Goal: Task Accomplishment & Management: Use online tool/utility

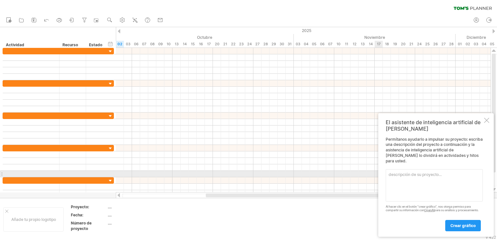
click at [398, 173] on textarea at bounding box center [434, 185] width 97 height 32
type textarea "e"
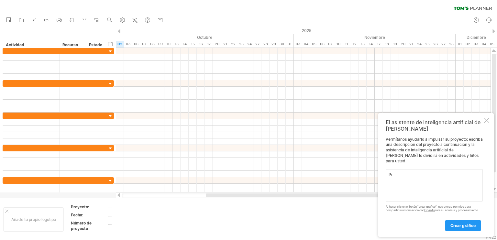
type textarea "P"
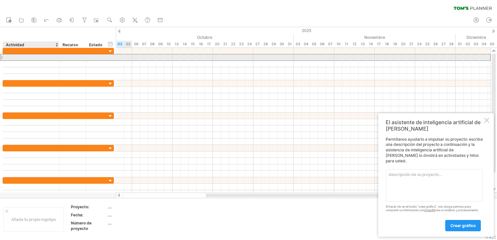
click at [7, 58] on div at bounding box center [31, 57] width 50 height 6
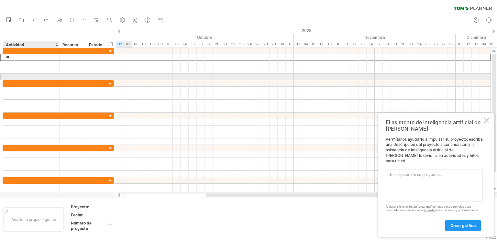
type input "*"
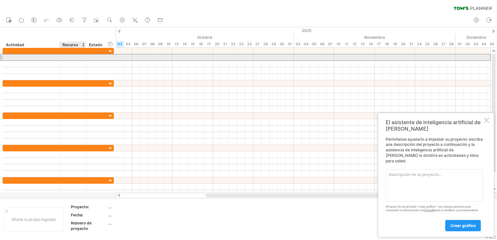
click at [68, 56] on div at bounding box center [73, 57] width 20 height 6
click at [98, 58] on div at bounding box center [96, 57] width 14 height 6
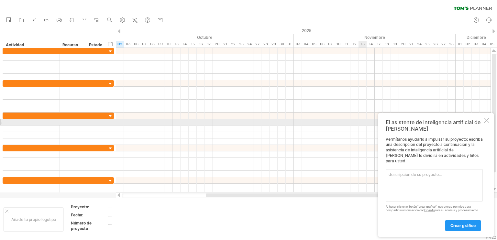
click at [485, 121] on div at bounding box center [486, 120] width 5 height 5
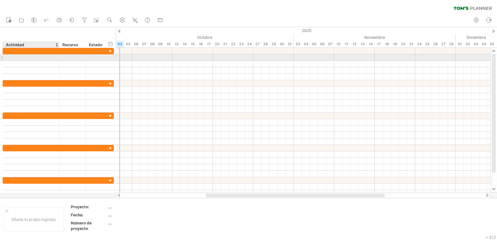
click at [8, 58] on div at bounding box center [31, 57] width 50 height 6
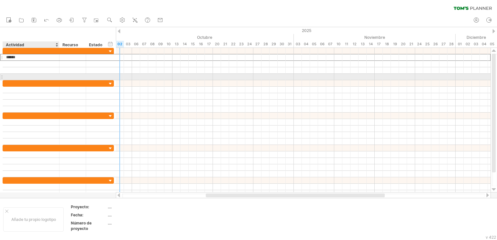
type input "*******"
type input "*"
type input "*******"
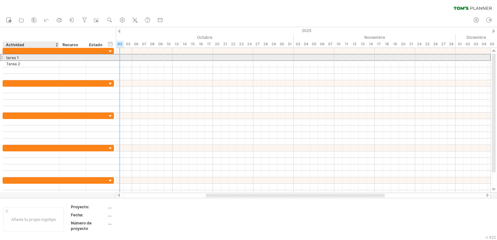
click at [8, 58] on font "tarea 1" at bounding box center [12, 57] width 13 height 5
click at [6, 57] on font "tarea 1" at bounding box center [12, 57] width 13 height 5
click at [15, 56] on font "tarea 1" at bounding box center [12, 57] width 13 height 5
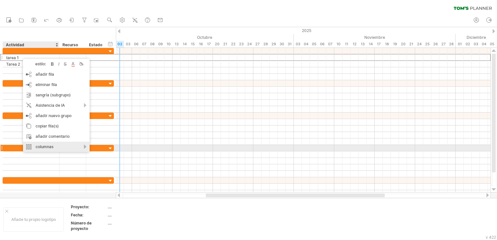
click at [87, 147] on div "columnas" at bounding box center [56, 147] width 67 height 10
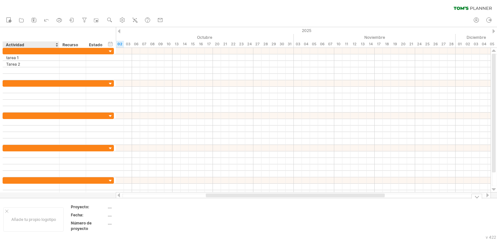
click at [176, 209] on td at bounding box center [192, 219] width 51 height 30
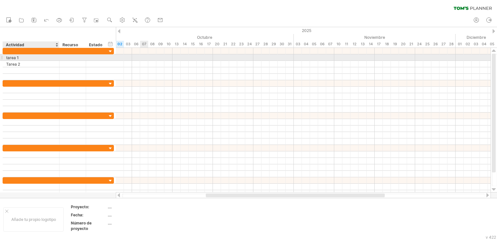
click at [11, 57] on font "tarea 1" at bounding box center [12, 57] width 13 height 5
click at [2, 57] on div at bounding box center [1, 57] width 3 height 7
click at [15, 56] on font "tarea 1" at bounding box center [12, 57] width 13 height 5
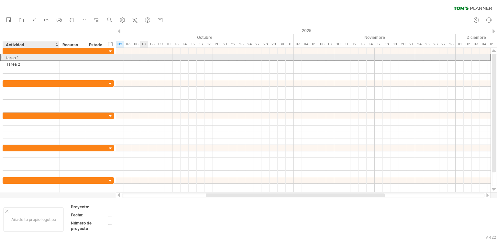
click at [19, 59] on div "tarea 1" at bounding box center [31, 57] width 50 height 6
type input "*"
click at [16, 57] on input "******" at bounding box center [31, 57] width 50 height 6
type input "*******"
click at [117, 57] on div at bounding box center [303, 57] width 375 height 6
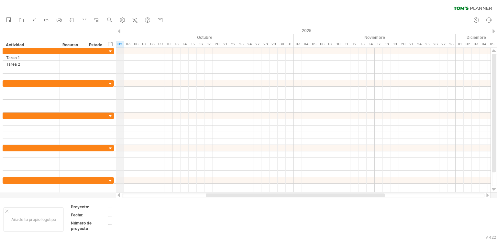
click at [116, 31] on div "2025" at bounding box center [127, 30] width 1027 height 7
click at [119, 32] on div at bounding box center [119, 31] width 3 height 4
click at [492, 30] on div "2025" at bounding box center [208, 30] width 1027 height 7
click at [494, 32] on div at bounding box center [493, 31] width 3 height 4
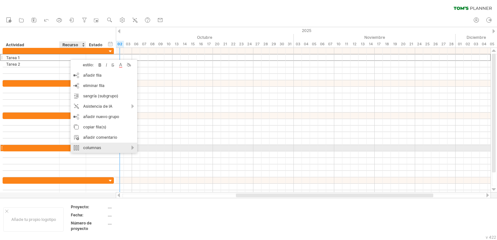
click at [131, 148] on div "columnas" at bounding box center [104, 148] width 67 height 10
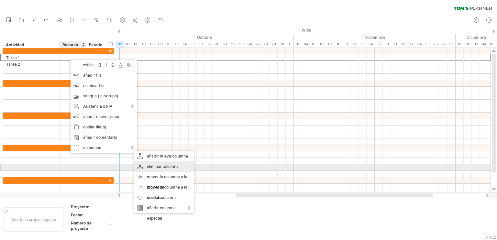
click at [149, 167] on font "eliminar columna" at bounding box center [163, 166] width 32 height 5
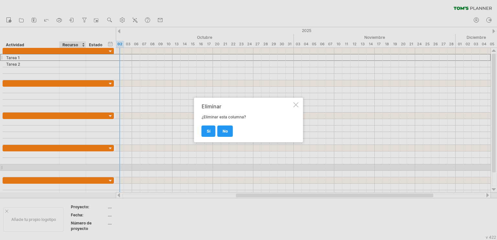
click at [297, 104] on div at bounding box center [295, 104] width 5 height 5
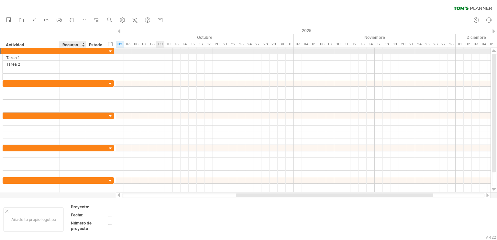
click at [66, 54] on div "******* Tarea 1 ******* Tarea 2" at bounding box center [58, 64] width 111 height 33
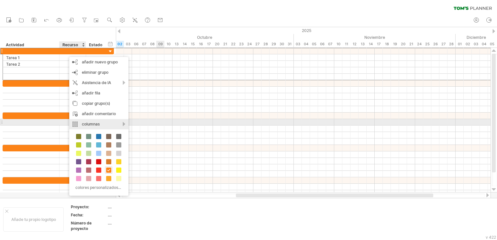
click at [119, 124] on div "columnas" at bounding box center [98, 124] width 59 height 10
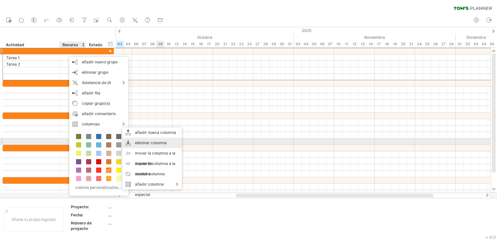
click at [140, 144] on font "eliminar columna" at bounding box center [151, 142] width 32 height 5
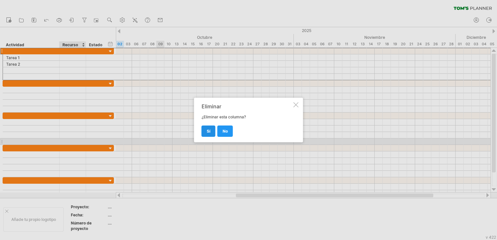
click at [206, 130] on link "Sí" at bounding box center [209, 131] width 14 height 11
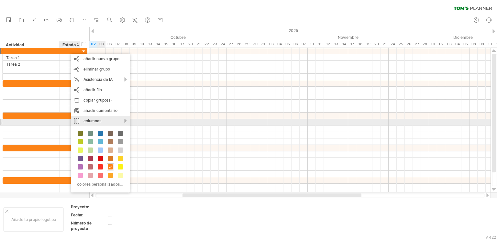
click at [98, 121] on font "columnas" at bounding box center [92, 120] width 18 height 5
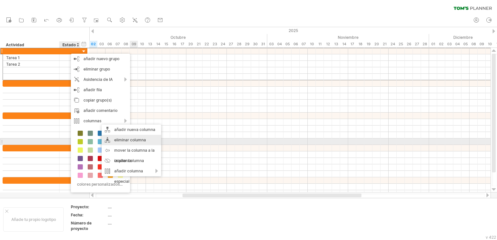
click at [132, 139] on font "eliminar columna" at bounding box center [130, 139] width 32 height 5
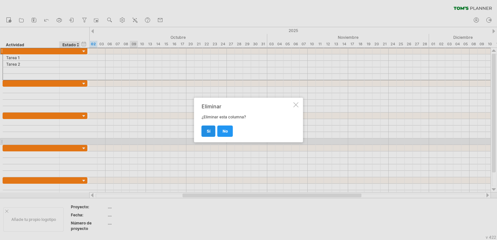
click at [210, 132] on font "Sí" at bounding box center [209, 131] width 4 height 5
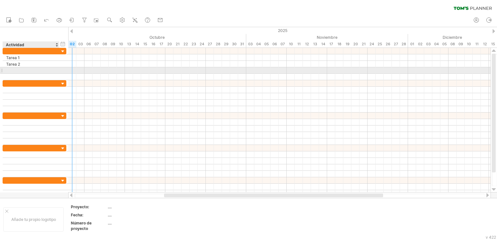
click at [9, 69] on div at bounding box center [31, 70] width 50 height 6
type input "*******"
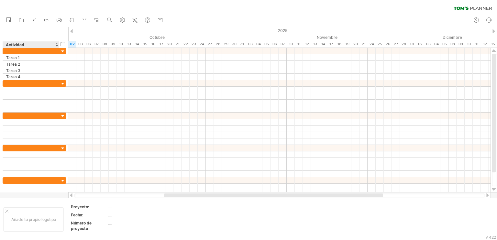
click at [28, 43] on div "Actividad" at bounding box center [31, 44] width 50 height 6
click at [25, 44] on input "********" at bounding box center [31, 44] width 50 height 6
click at [56, 45] on div at bounding box center [56, 44] width 3 height 6
click at [56, 44] on div at bounding box center [56, 44] width 3 height 6
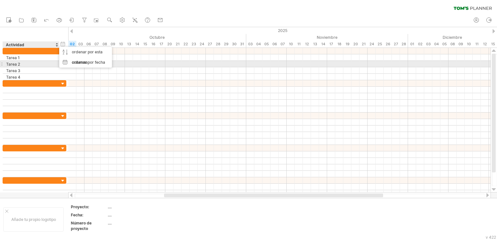
click at [31, 62] on div "Tarea 2" at bounding box center [31, 64] width 50 height 6
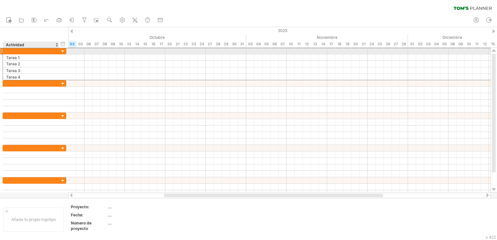
click at [28, 50] on div at bounding box center [31, 51] width 50 height 6
click at [63, 51] on div at bounding box center [63, 52] width 6 height 6
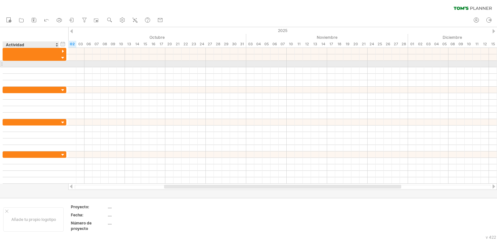
click at [61, 62] on div at bounding box center [35, 64] width 64 height 6
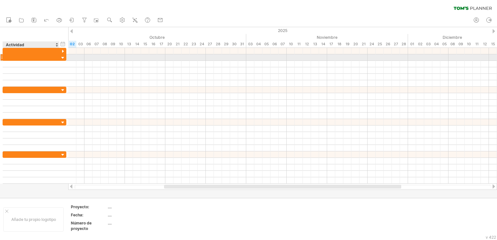
click at [62, 56] on div at bounding box center [63, 58] width 6 height 6
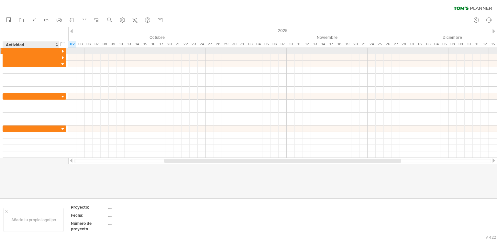
click at [62, 50] on div at bounding box center [63, 52] width 6 height 6
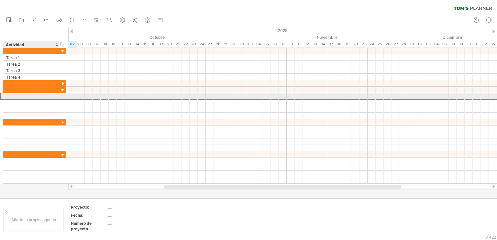
click at [13, 96] on div at bounding box center [31, 96] width 50 height 6
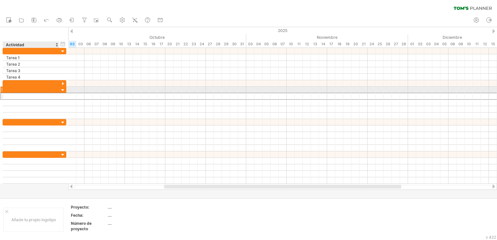
click at [17, 87] on div at bounding box center [31, 90] width 50 height 6
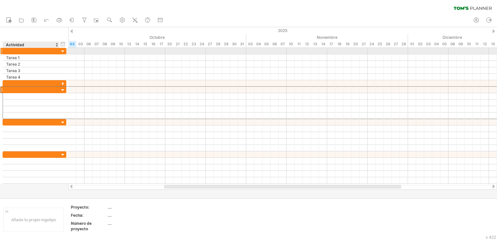
click at [8, 50] on div at bounding box center [31, 51] width 50 height 6
click at [34, 52] on div "Actividad 1" at bounding box center [31, 51] width 50 height 6
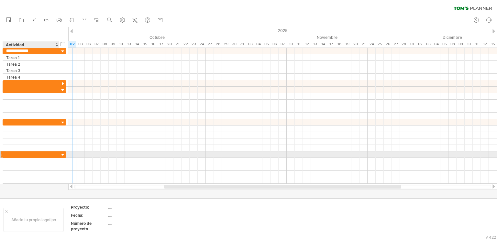
click at [55, 152] on div at bounding box center [31, 154] width 50 height 6
click at [26, 153] on div at bounding box center [31, 154] width 50 height 6
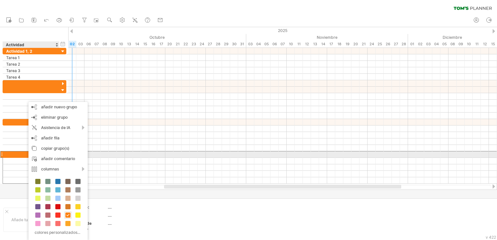
click at [16, 154] on div at bounding box center [31, 154] width 50 height 6
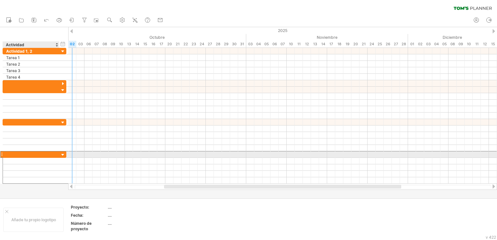
click at [12, 153] on input "text" at bounding box center [31, 154] width 50 height 6
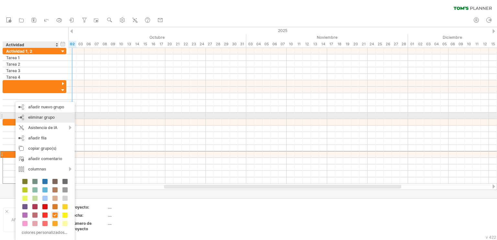
click at [52, 116] on font "eliminar grupo" at bounding box center [41, 117] width 27 height 5
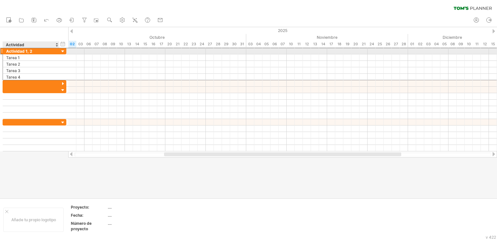
click at [31, 50] on font "Actividad 1, 2" at bounding box center [19, 51] width 26 height 5
click at [27, 50] on font "Actividad 1, 2" at bounding box center [19, 51] width 26 height 5
click at [31, 50] on div "Actividad 1, 2" at bounding box center [31, 51] width 50 height 6
click at [31, 50] on input "**********" at bounding box center [31, 51] width 50 height 6
type input "**********"
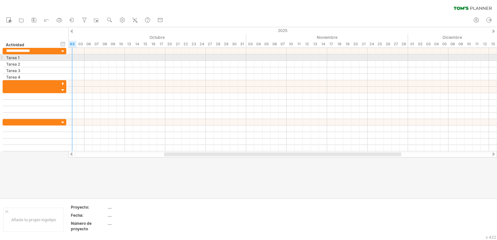
click at [71, 59] on div at bounding box center [282, 57] width 429 height 6
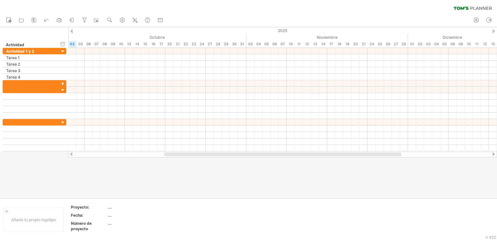
click at [71, 155] on div at bounding box center [71, 154] width 5 height 4
drag, startPoint x: 171, startPoint y: 154, endPoint x: 211, endPoint y: 158, distance: 39.6
click at [211, 158] on div "Intentando acceder a [DOMAIN_NAME] Conectado de nuevo... 0% borrar filtro" at bounding box center [248, 120] width 497 height 240
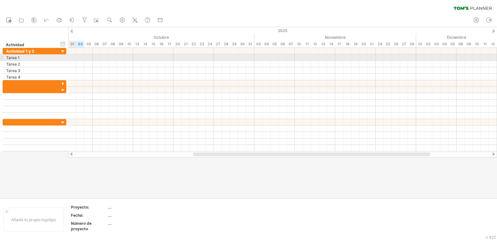
click at [72, 57] on div at bounding box center [282, 57] width 429 height 6
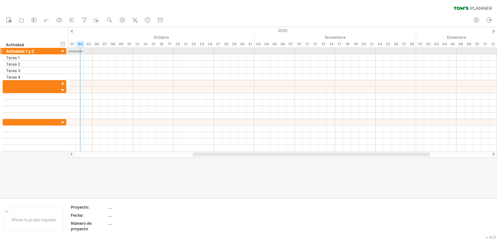
drag, startPoint x: 69, startPoint y: 50, endPoint x: 83, endPoint y: 52, distance: 14.4
click at [83, 52] on div at bounding box center [282, 51] width 429 height 6
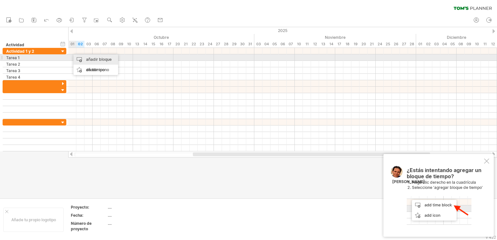
click at [80, 59] on div "añadir bloque de tiempo" at bounding box center [95, 64] width 45 height 21
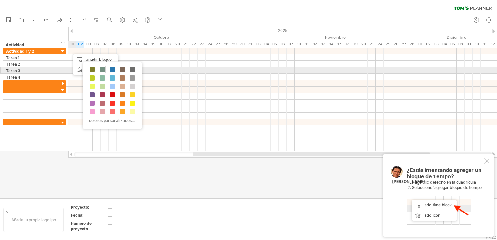
click at [101, 70] on span at bounding box center [102, 69] width 5 height 5
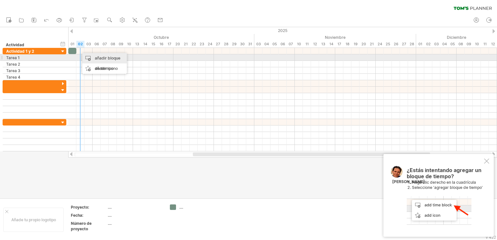
click at [92, 57] on div "añadir bloque de tiempo" at bounding box center [104, 63] width 45 height 21
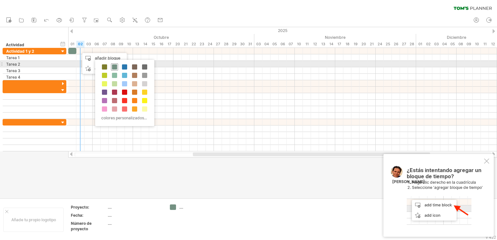
click at [115, 67] on span at bounding box center [114, 66] width 5 height 5
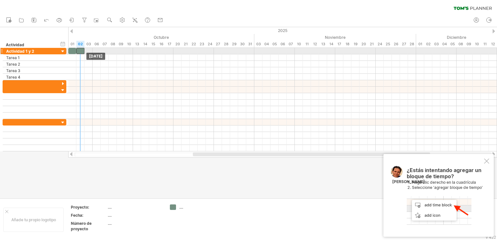
drag, startPoint x: 83, startPoint y: 51, endPoint x: 79, endPoint y: 51, distance: 4.9
click at [79, 51] on div at bounding box center [80, 51] width 8 height 6
click at [81, 51] on div at bounding box center [80, 51] width 8 height 6
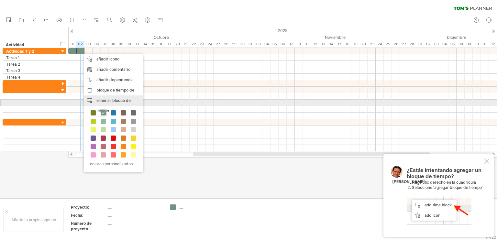
click at [100, 100] on font "eliminar bloque de tiempo" at bounding box center [113, 105] width 34 height 15
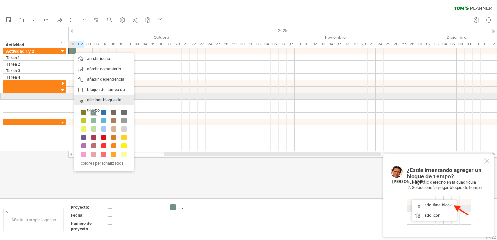
click at [93, 99] on font "eliminar bloque de tiempo" at bounding box center [104, 104] width 34 height 15
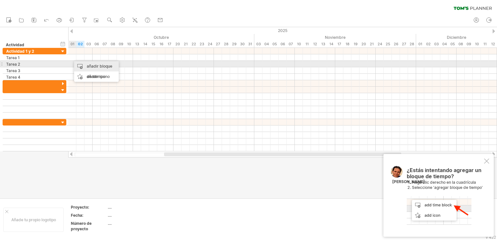
click at [78, 65] on div "añadir bloque de tiempo" at bounding box center [96, 71] width 45 height 21
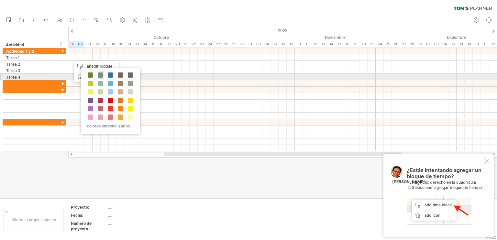
click at [100, 74] on span at bounding box center [100, 74] width 5 height 5
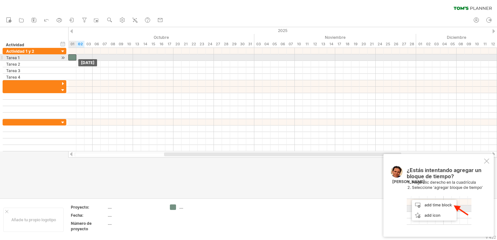
drag, startPoint x: 75, startPoint y: 57, endPoint x: 71, endPoint y: 57, distance: 3.9
click at [71, 57] on div at bounding box center [72, 57] width 8 height 6
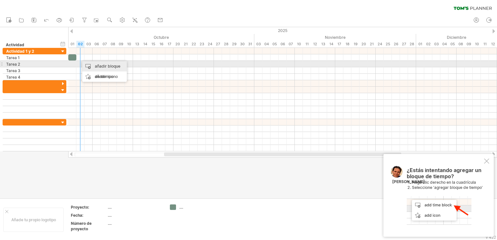
click at [91, 66] on div "añadir bloque de tiempo" at bounding box center [104, 71] width 45 height 21
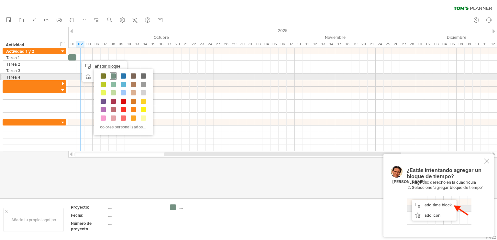
click at [113, 75] on span at bounding box center [113, 75] width 5 height 5
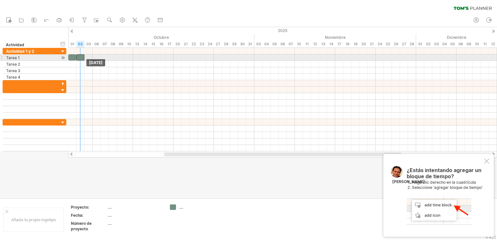
drag, startPoint x: 82, startPoint y: 57, endPoint x: 79, endPoint y: 57, distance: 3.6
click at [79, 57] on div at bounding box center [80, 57] width 8 height 6
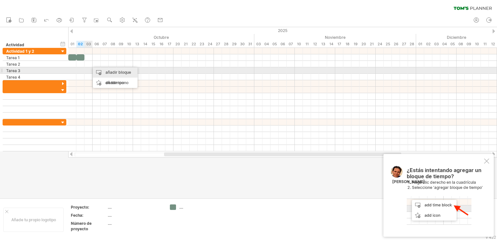
click at [105, 72] on div "añadir bloque de tiempo" at bounding box center [115, 77] width 45 height 21
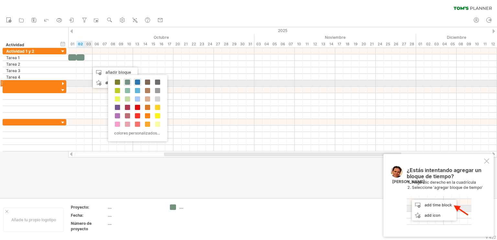
click at [136, 82] on span at bounding box center [137, 82] width 5 height 5
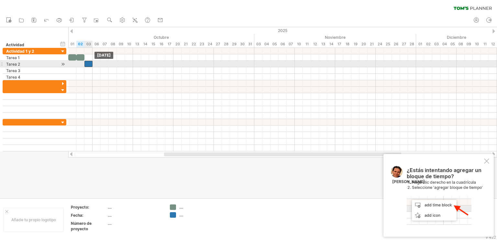
drag, startPoint x: 93, startPoint y: 64, endPoint x: 89, endPoint y: 64, distance: 3.9
click at [89, 64] on div at bounding box center [88, 64] width 8 height 6
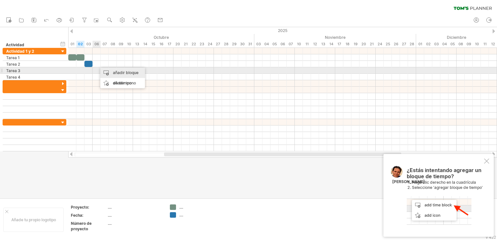
click at [117, 72] on font "añadir bloque de tiempo" at bounding box center [126, 77] width 26 height 15
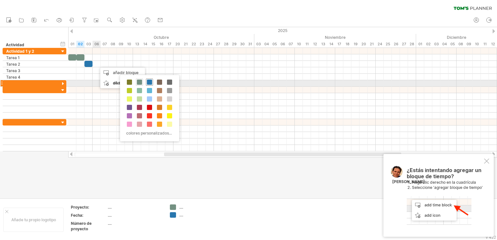
click at [148, 81] on span at bounding box center [149, 82] width 5 height 5
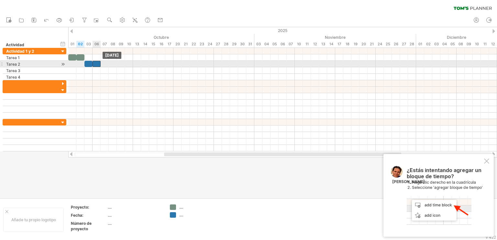
drag, startPoint x: 101, startPoint y: 65, endPoint x: 97, endPoint y: 66, distance: 3.9
click at [97, 66] on div at bounding box center [97, 64] width 8 height 6
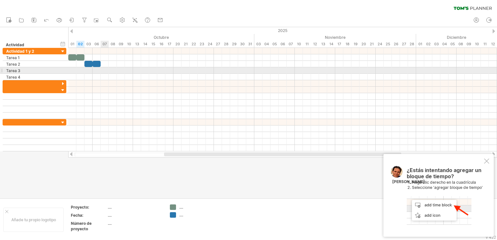
click at [105, 71] on div at bounding box center [282, 70] width 429 height 6
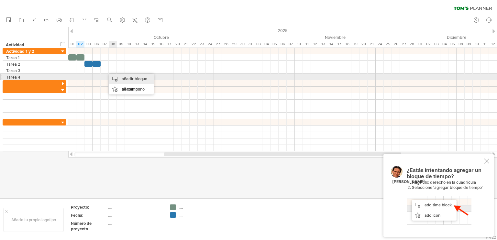
click at [125, 79] on font "añadir bloque de tiempo" at bounding box center [135, 83] width 26 height 15
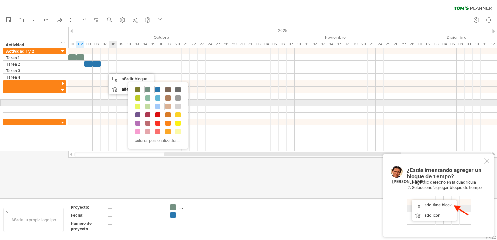
click at [169, 104] on span at bounding box center [167, 106] width 5 height 5
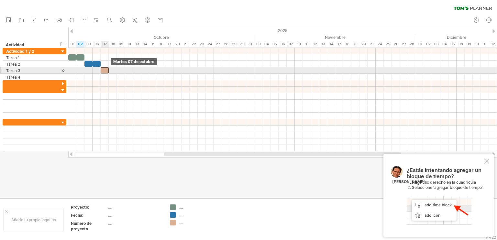
drag, startPoint x: 108, startPoint y: 70, endPoint x: 102, endPoint y: 70, distance: 5.5
click at [102, 70] on div at bounding box center [105, 70] width 8 height 6
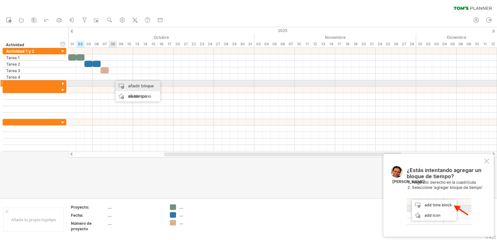
click at [129, 85] on font "añadir bloque de tiempo" at bounding box center [141, 90] width 26 height 15
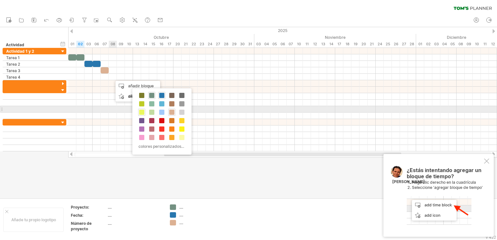
click at [142, 111] on span at bounding box center [141, 112] width 5 height 5
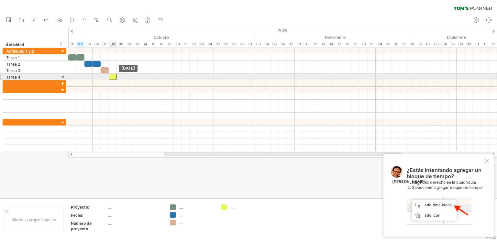
drag, startPoint x: 115, startPoint y: 77, endPoint x: 111, endPoint y: 79, distance: 4.6
click at [112, 77] on div at bounding box center [113, 77] width 8 height 6
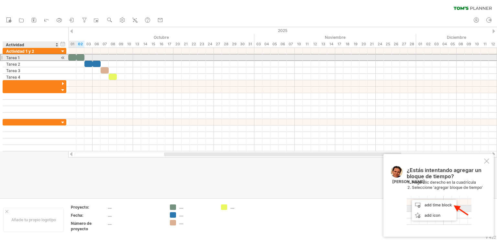
click at [20, 57] on font "Tarea 1" at bounding box center [13, 57] width 14 height 5
click at [21, 58] on div "Tarea 1" at bounding box center [31, 57] width 50 height 6
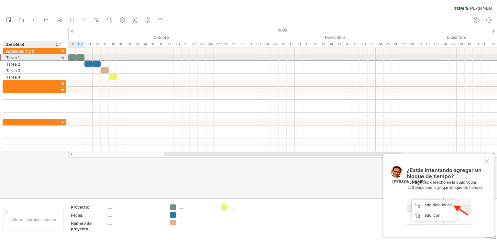
click at [21, 58] on div "Tarea 1" at bounding box center [31, 57] width 50 height 6
click at [21, 58] on input "*******" at bounding box center [31, 57] width 50 height 6
type input "*********"
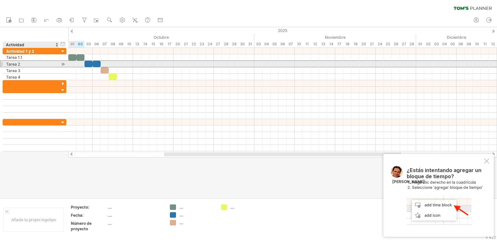
click at [21, 63] on div "Tarea 2" at bounding box center [31, 64] width 50 height 6
type input "*********"
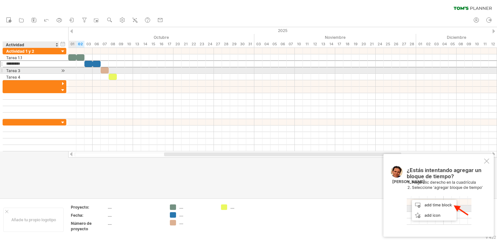
click at [21, 69] on div "Tarea 3" at bounding box center [31, 70] width 50 height 6
type input "*********"
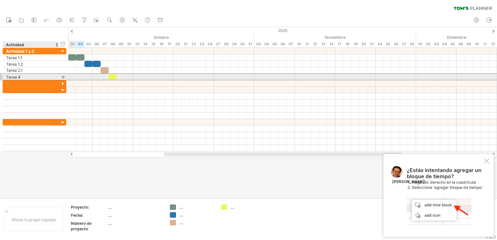
click at [21, 77] on div "Tarea 4" at bounding box center [31, 77] width 50 height 6
type input "*********"
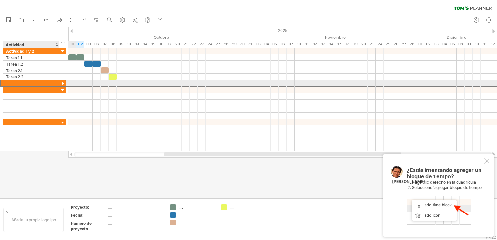
click at [18, 84] on div at bounding box center [31, 83] width 50 height 6
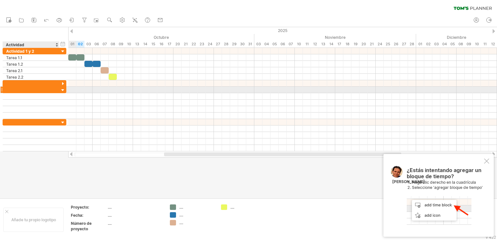
click at [63, 89] on div at bounding box center [63, 90] width 6 height 6
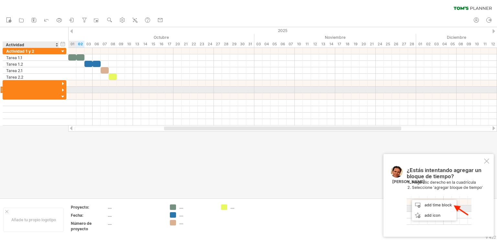
click at [63, 89] on div at bounding box center [63, 90] width 6 height 6
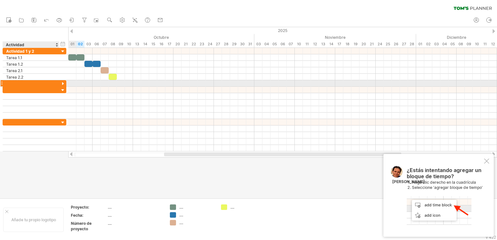
click at [62, 83] on div at bounding box center [63, 84] width 6 height 6
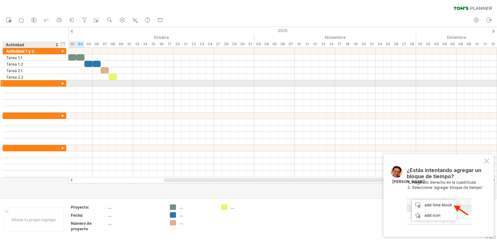
click at [21, 82] on div at bounding box center [31, 83] width 50 height 6
click at [12, 83] on div at bounding box center [31, 83] width 50 height 6
click at [12, 83] on input "text" at bounding box center [31, 83] width 50 height 6
type input "**********"
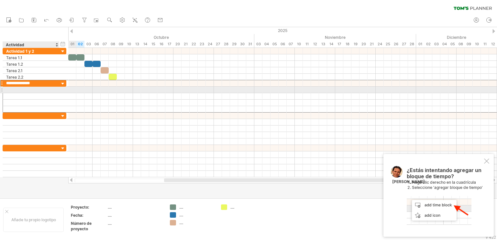
click at [8, 90] on div at bounding box center [31, 90] width 50 height 6
type input "*********"
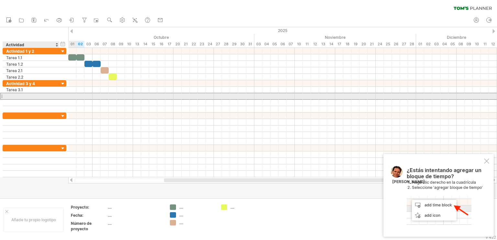
click at [26, 97] on div at bounding box center [31, 96] width 50 height 6
type input "*********"
click at [142, 96] on font "añadir bloque de tiempo" at bounding box center [149, 103] width 26 height 15
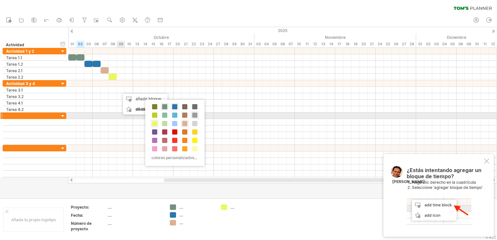
click at [193, 116] on span at bounding box center [194, 115] width 5 height 5
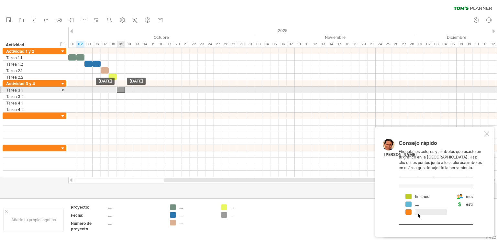
drag, startPoint x: 126, startPoint y: 89, endPoint x: 122, endPoint y: 89, distance: 3.9
click at [122, 89] on div at bounding box center [121, 90] width 8 height 6
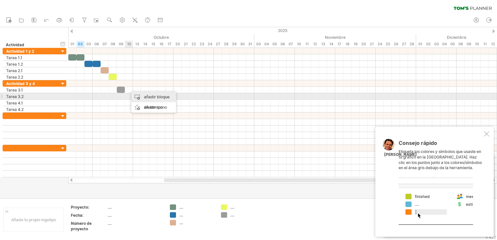
click at [149, 98] on font "añadir bloque de tiempo" at bounding box center [157, 101] width 26 height 15
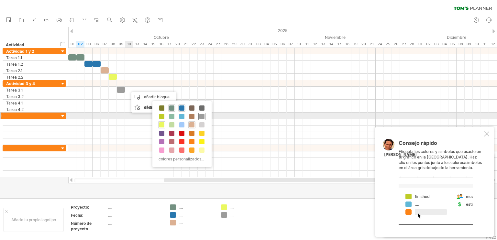
click at [203, 116] on span at bounding box center [201, 116] width 5 height 5
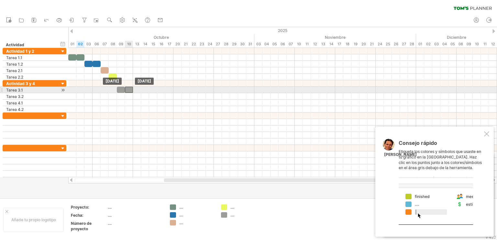
drag, startPoint x: 135, startPoint y: 90, endPoint x: 131, endPoint y: 90, distance: 3.6
click at [131, 90] on div at bounding box center [129, 90] width 8 height 6
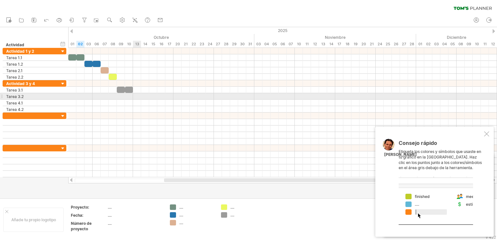
click at [136, 96] on div at bounding box center [282, 96] width 429 height 6
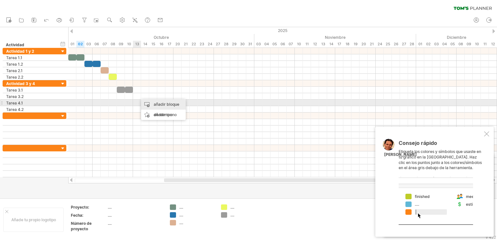
click at [158, 105] on font "añadir bloque de tiempo" at bounding box center [167, 109] width 26 height 15
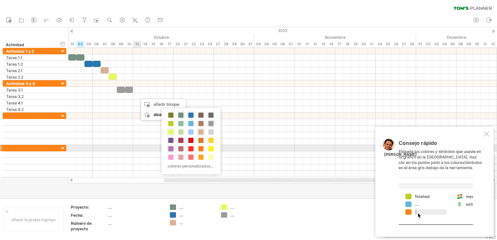
click at [171, 149] on span at bounding box center [170, 148] width 5 height 5
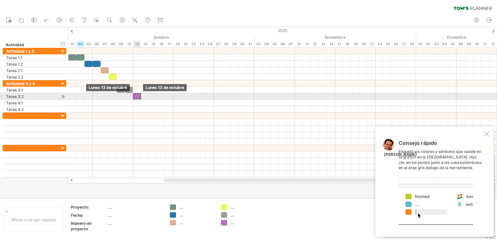
drag, startPoint x: 140, startPoint y: 96, endPoint x: 135, endPoint y: 96, distance: 4.5
click at [135, 96] on div at bounding box center [137, 96] width 8 height 6
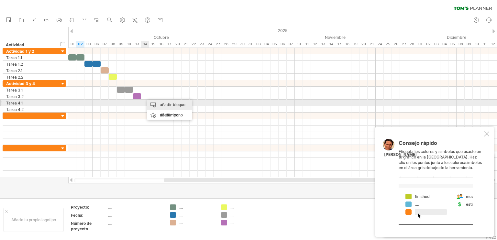
click at [158, 104] on div "añadir bloque de tiempo" at bounding box center [169, 110] width 45 height 21
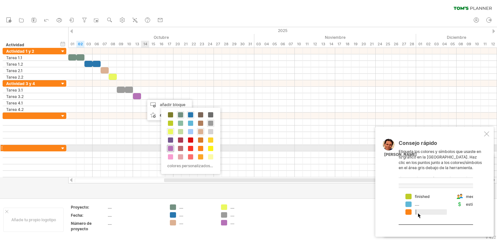
drag, startPoint x: 169, startPoint y: 147, endPoint x: 163, endPoint y: 135, distance: 13.3
click at [169, 146] on span at bounding box center [170, 148] width 5 height 5
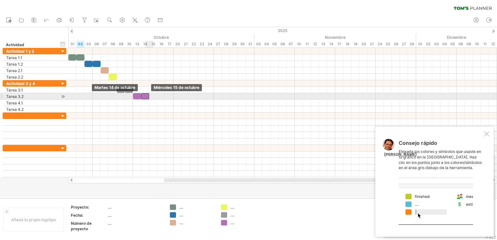
click at [146, 97] on div at bounding box center [145, 96] width 8 height 6
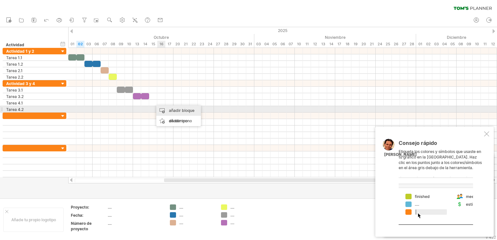
click at [185, 110] on font "añadir bloque de tiempo" at bounding box center [182, 115] width 26 height 15
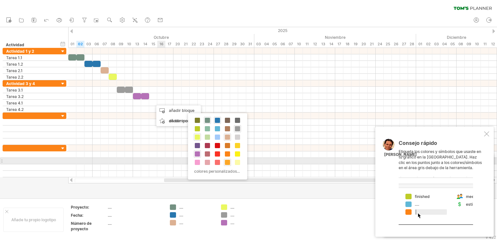
click at [227, 161] on span at bounding box center [227, 162] width 5 height 5
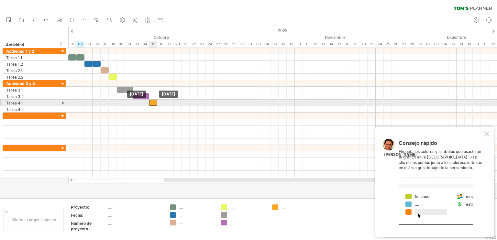
click at [155, 103] on div at bounding box center [153, 103] width 8 height 6
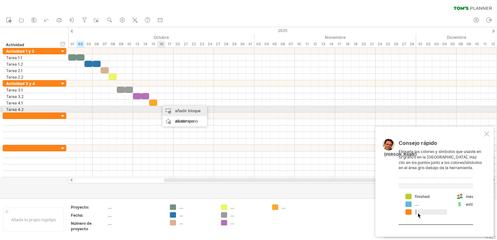
click at [184, 112] on font "añadir bloque de tiempo" at bounding box center [188, 115] width 26 height 15
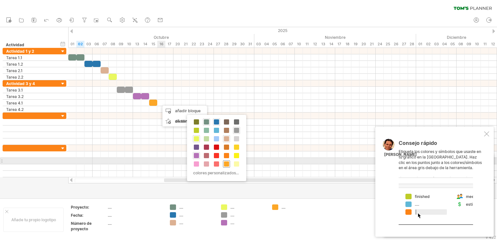
click at [226, 163] on span at bounding box center [226, 163] width 5 height 5
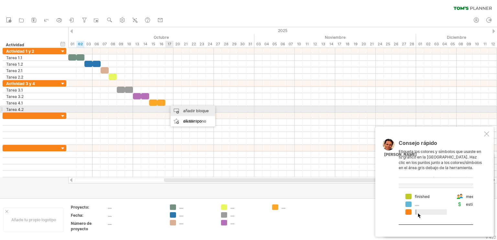
click at [181, 110] on div "añadir bloque de tiempo" at bounding box center [192, 116] width 45 height 21
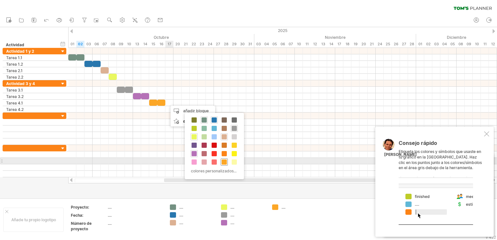
click at [224, 160] on span at bounding box center [224, 161] width 5 height 5
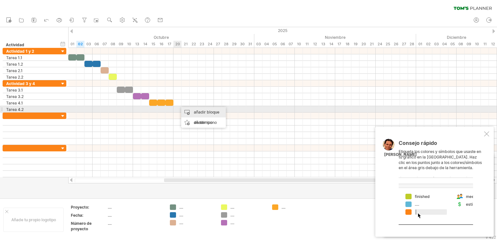
click at [200, 111] on font "añadir bloque de tiempo" at bounding box center [207, 117] width 26 height 15
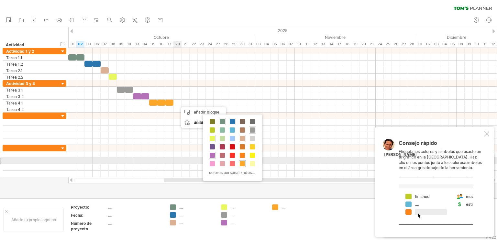
click at [243, 164] on span at bounding box center [242, 163] width 5 height 5
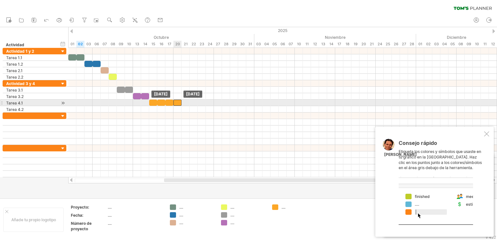
drag, startPoint x: 180, startPoint y: 103, endPoint x: 175, endPoint y: 104, distance: 5.2
click at [175, 104] on div at bounding box center [177, 103] width 8 height 6
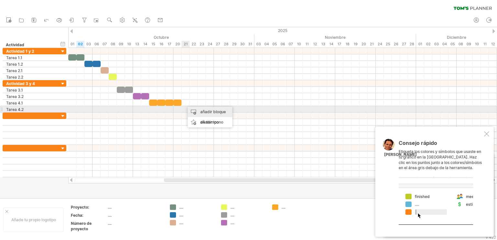
click at [211, 112] on font "añadir bloque de tiempo" at bounding box center [213, 116] width 26 height 15
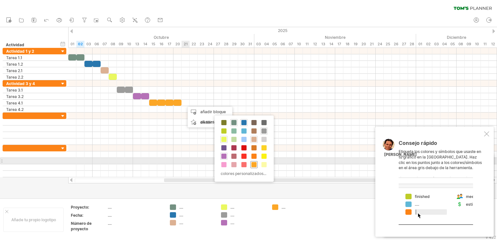
drag, startPoint x: 253, startPoint y: 163, endPoint x: 225, endPoint y: 141, distance: 35.9
click at [253, 163] on span at bounding box center [253, 164] width 5 height 5
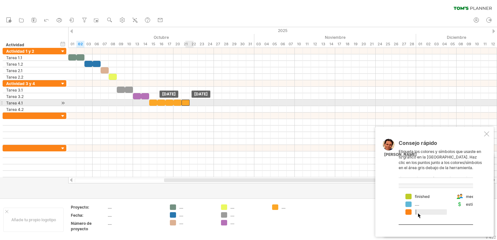
click at [185, 102] on div at bounding box center [185, 103] width 8 height 6
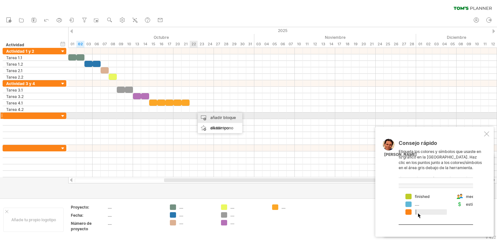
click at [212, 116] on font "añadir bloque de tiempo" at bounding box center [223, 122] width 26 height 15
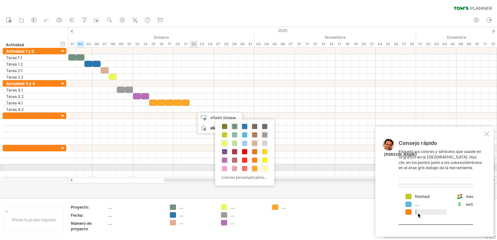
click at [262, 168] on span at bounding box center [264, 168] width 5 height 5
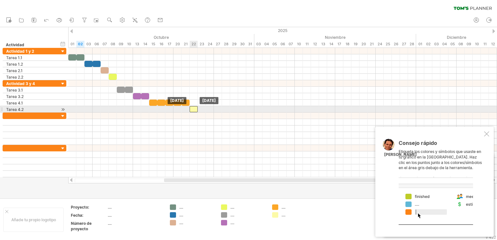
drag, startPoint x: 198, startPoint y: 109, endPoint x: 193, endPoint y: 108, distance: 4.9
click at [193, 108] on div at bounding box center [194, 109] width 8 height 6
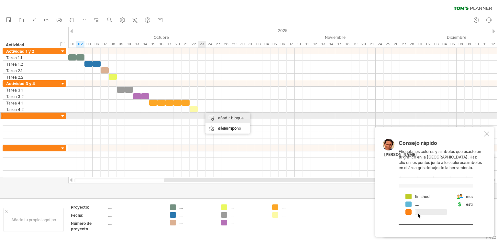
click at [220, 118] on font "añadir bloque de tiempo" at bounding box center [231, 122] width 26 height 15
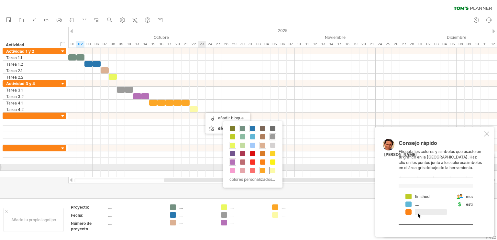
drag, startPoint x: 273, startPoint y: 169, endPoint x: 242, endPoint y: 154, distance: 34.6
click at [273, 169] on span at bounding box center [272, 170] width 5 height 5
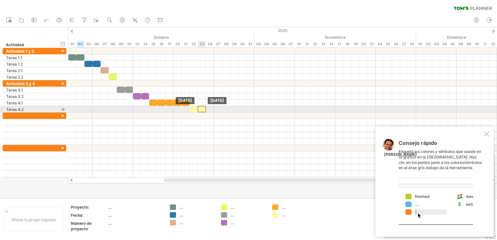
click at [200, 108] on div at bounding box center [202, 109] width 8 height 6
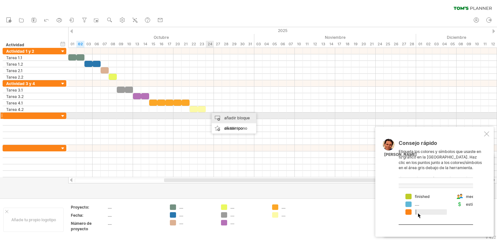
click at [232, 116] on font "añadir bloque de tiempo" at bounding box center [237, 122] width 26 height 15
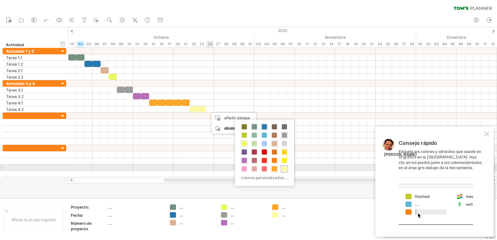
click at [284, 167] on span at bounding box center [284, 168] width 5 height 5
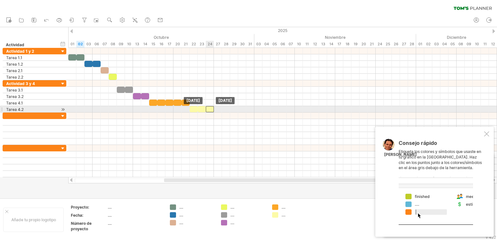
drag, startPoint x: 216, startPoint y: 109, endPoint x: 211, endPoint y: 109, distance: 4.9
click at [211, 109] on div at bounding box center [210, 109] width 8 height 6
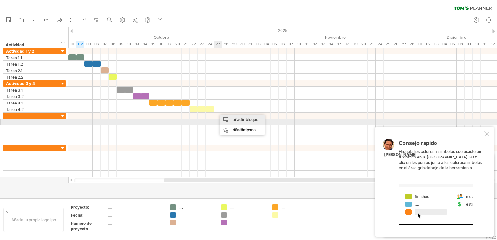
click at [237, 119] on font "añadir bloque de tiempo" at bounding box center [246, 124] width 26 height 15
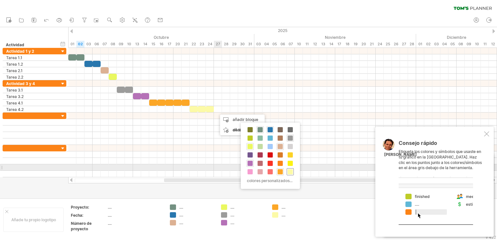
click at [291, 170] on span at bounding box center [290, 171] width 5 height 5
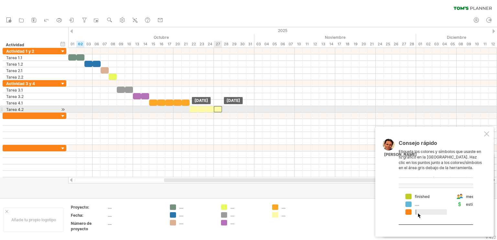
drag, startPoint x: 224, startPoint y: 109, endPoint x: 220, endPoint y: 110, distance: 4.2
click at [220, 110] on div at bounding box center [218, 109] width 8 height 6
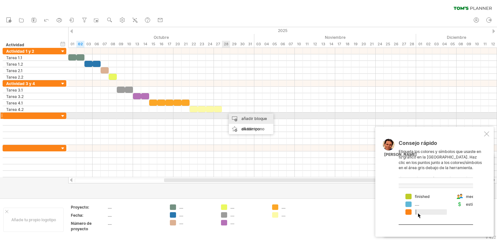
click at [250, 118] on font "añadir bloque de tiempo" at bounding box center [254, 123] width 26 height 15
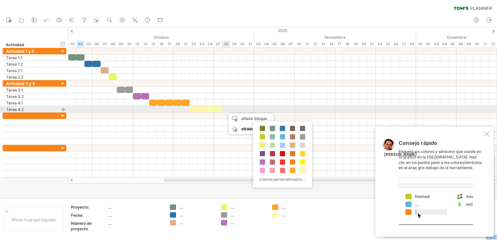
drag, startPoint x: 302, startPoint y: 168, endPoint x: 226, endPoint y: 107, distance: 97.3
click at [226, 107] on body "progreso(100%) Intentando acceder a [DOMAIN_NAME] Conectado de nuevo... 0% borr…" at bounding box center [248, 120] width 497 height 241
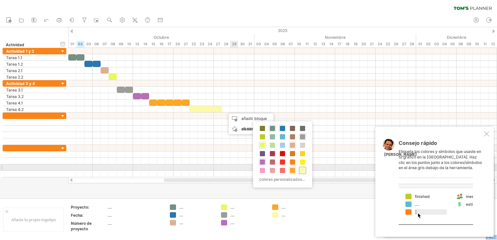
click at [303, 170] on span at bounding box center [302, 170] width 5 height 5
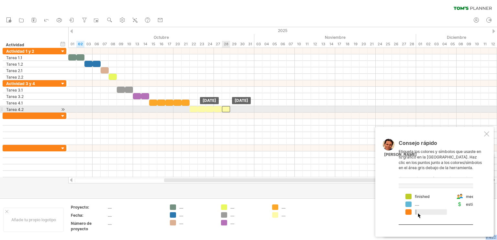
drag, startPoint x: 231, startPoint y: 109, endPoint x: 227, endPoint y: 109, distance: 3.6
click at [227, 109] on div at bounding box center [226, 109] width 8 height 6
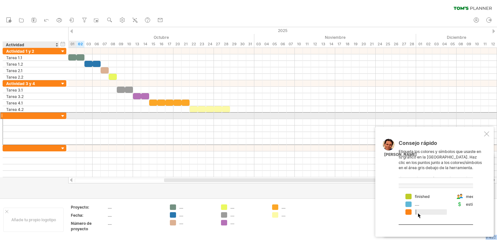
click at [22, 115] on div at bounding box center [31, 116] width 50 height 6
type input "**********"
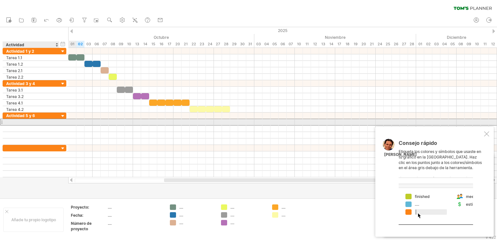
click at [18, 121] on div at bounding box center [31, 122] width 50 height 6
type input "*********"
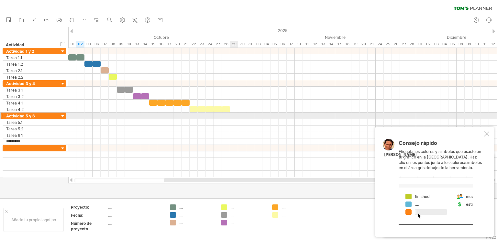
click at [235, 116] on div at bounding box center [282, 116] width 429 height 6
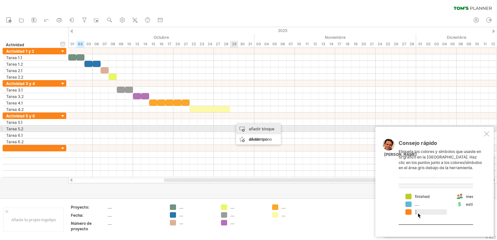
click at [250, 128] on font "añadir bloque de tiempo" at bounding box center [262, 133] width 26 height 15
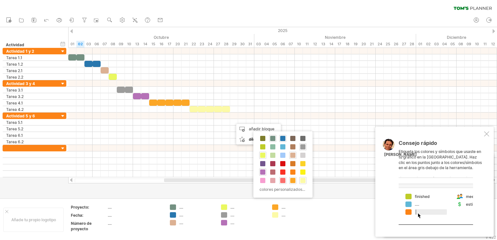
click at [283, 178] on span at bounding box center [282, 180] width 5 height 5
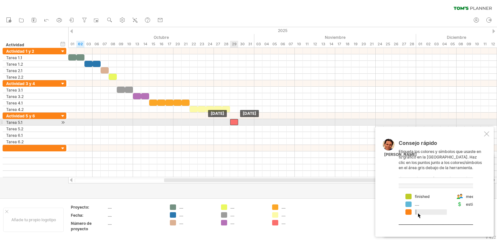
click at [235, 121] on div at bounding box center [234, 122] width 8 height 6
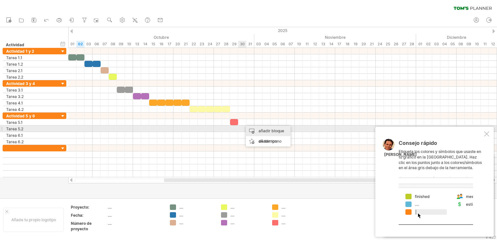
click at [262, 132] on font "añadir bloque de tiempo" at bounding box center [271, 135] width 26 height 15
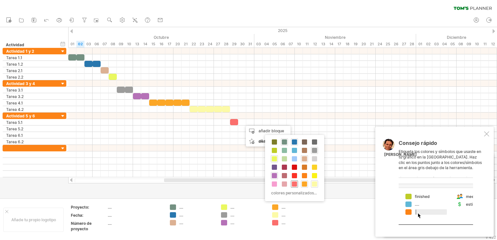
click at [294, 184] on span at bounding box center [294, 183] width 5 height 5
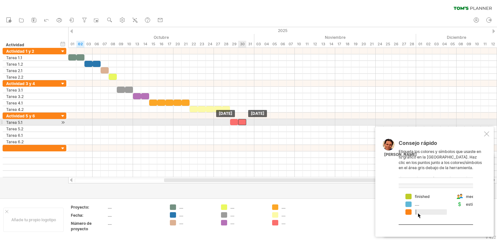
click at [243, 121] on div at bounding box center [242, 122] width 8 height 6
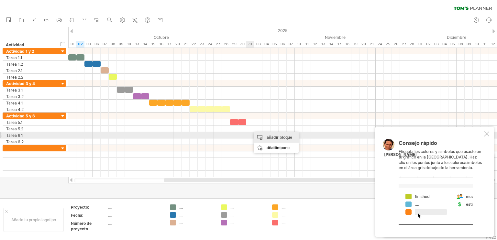
click at [269, 137] on font "añadir bloque de tiempo" at bounding box center [280, 142] width 26 height 15
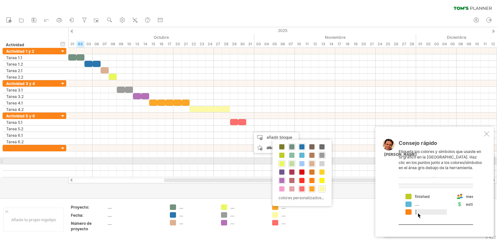
click at [292, 164] on span at bounding box center [291, 163] width 5 height 5
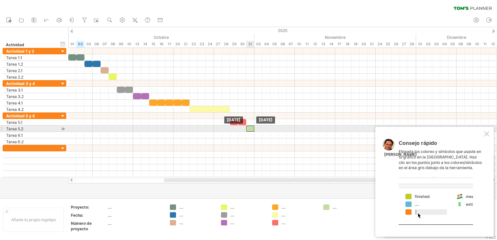
click at [254, 128] on div at bounding box center [250, 129] width 8 height 6
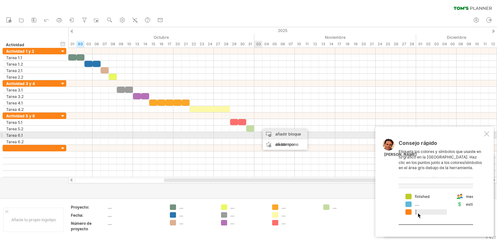
click at [283, 133] on font "añadir bloque de tiempo" at bounding box center [288, 139] width 26 height 15
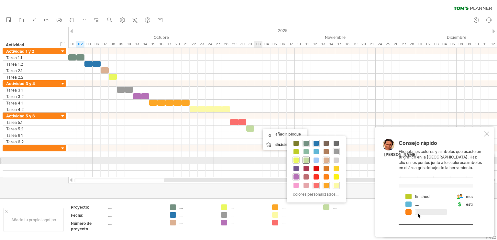
click at [305, 159] on span at bounding box center [305, 160] width 5 height 5
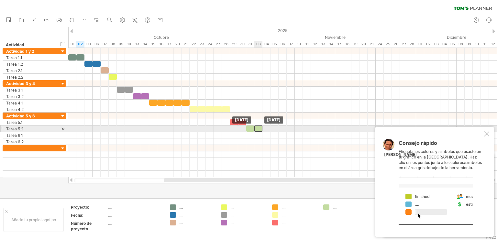
click at [259, 128] on div at bounding box center [258, 129] width 8 height 6
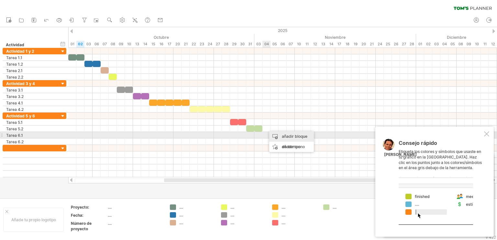
click at [286, 137] on font "añadir bloque de tiempo" at bounding box center [295, 141] width 26 height 15
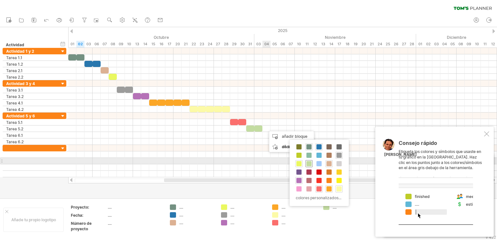
click at [308, 163] on span at bounding box center [308, 163] width 5 height 5
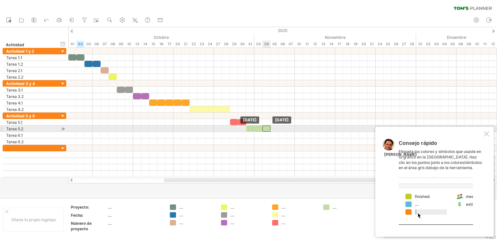
click at [265, 127] on div at bounding box center [266, 129] width 8 height 6
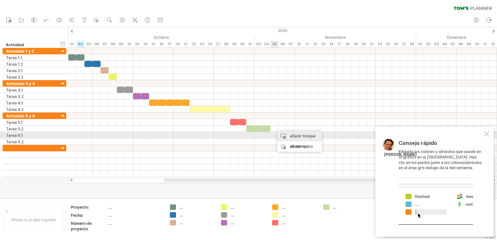
click at [287, 135] on div "añadir bloque de tiempo" at bounding box center [299, 141] width 45 height 21
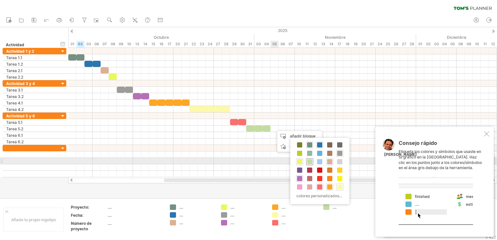
drag, startPoint x: 311, startPoint y: 161, endPoint x: 305, endPoint y: 159, distance: 5.5
click at [311, 161] on span at bounding box center [309, 161] width 5 height 5
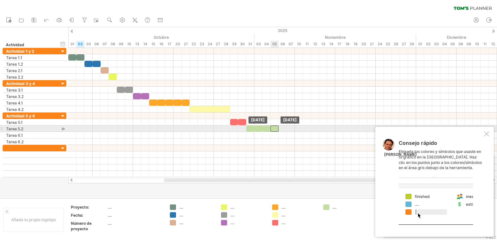
click at [276, 128] on div at bounding box center [274, 129] width 8 height 6
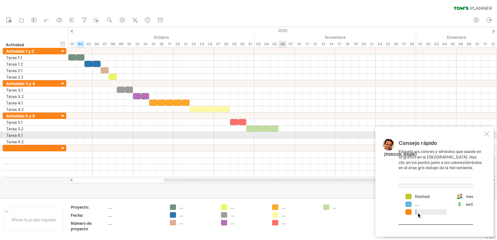
click at [285, 135] on div at bounding box center [282, 135] width 429 height 6
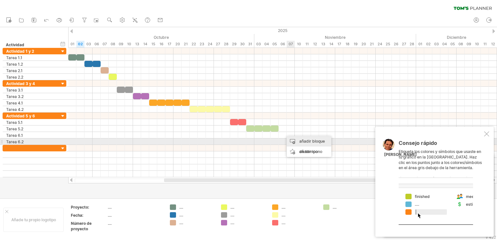
click at [304, 142] on font "añadir bloque de tiempo" at bounding box center [312, 146] width 26 height 15
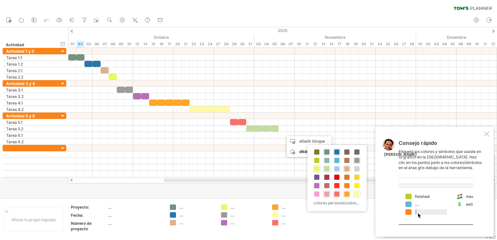
click at [327, 192] on span at bounding box center [326, 193] width 5 height 5
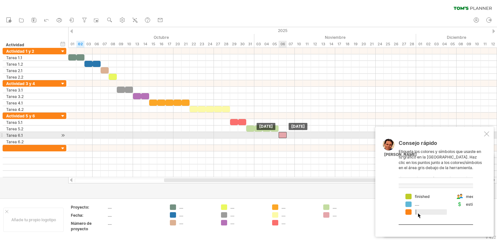
drag, startPoint x: 287, startPoint y: 134, endPoint x: 283, endPoint y: 135, distance: 3.6
click at [283, 135] on div at bounding box center [283, 135] width 8 height 6
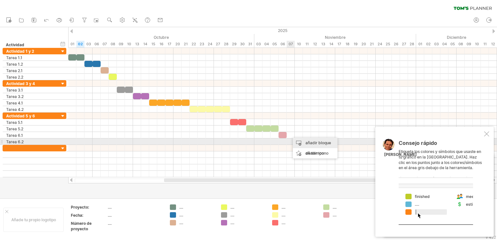
click at [314, 143] on font "añadir bloque de tiempo" at bounding box center [318, 147] width 26 height 15
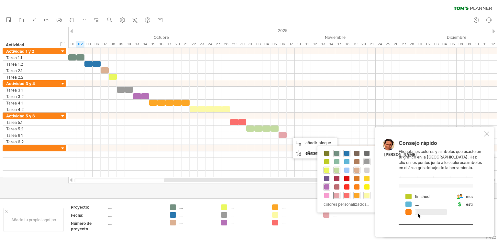
drag, startPoint x: 338, startPoint y: 194, endPoint x: 330, endPoint y: 186, distance: 11.0
click at [337, 193] on span at bounding box center [336, 195] width 5 height 5
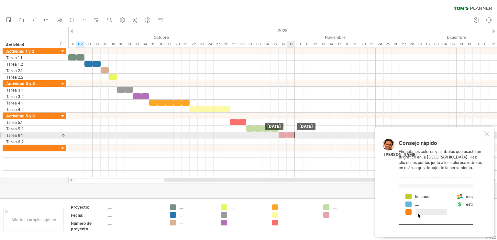
drag, startPoint x: 296, startPoint y: 134, endPoint x: 291, endPoint y: 135, distance: 4.3
click at [291, 135] on div at bounding box center [291, 135] width 8 height 6
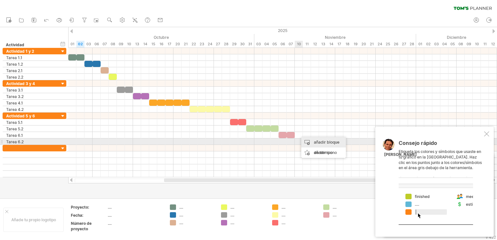
click at [327, 142] on font "añadir bloque de tiempo" at bounding box center [327, 147] width 26 height 15
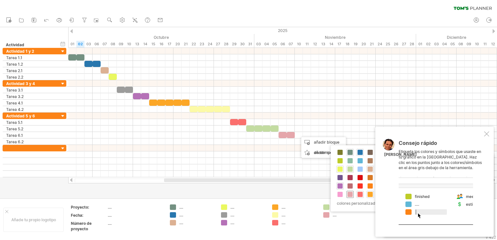
drag, startPoint x: 349, startPoint y: 192, endPoint x: 339, endPoint y: 183, distance: 13.8
click at [349, 192] on span at bounding box center [349, 194] width 5 height 5
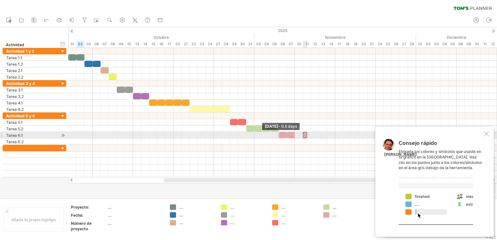
drag, startPoint x: 300, startPoint y: 134, endPoint x: 303, endPoint y: 135, distance: 4.0
click at [303, 135] on span at bounding box center [302, 135] width 3 height 6
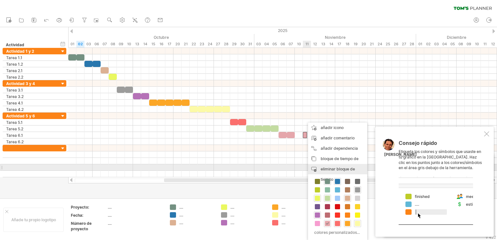
click at [332, 168] on font "eliminar bloque de tiempo" at bounding box center [338, 174] width 34 height 15
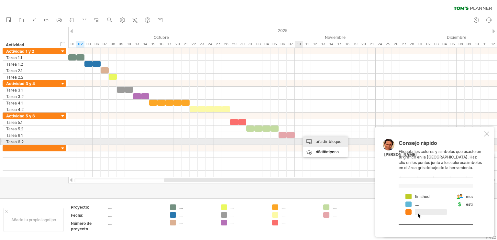
click at [316, 141] on font "añadir bloque de tiempo" at bounding box center [329, 146] width 26 height 15
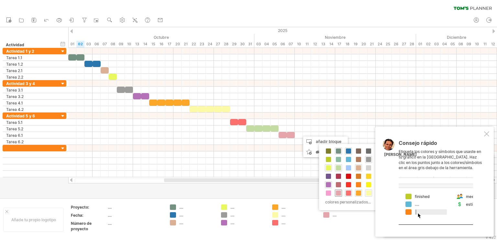
click at [337, 191] on span at bounding box center [338, 193] width 5 height 5
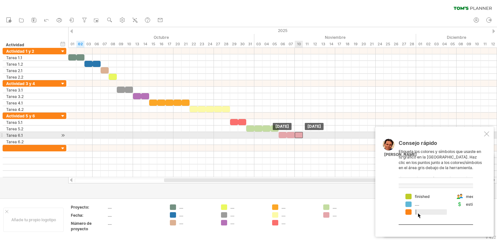
drag, startPoint x: 304, startPoint y: 135, endPoint x: 300, endPoint y: 135, distance: 4.3
click at [300, 135] on div at bounding box center [299, 135] width 8 height 6
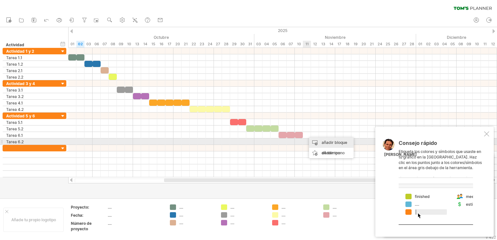
click at [325, 143] on font "añadir bloque de tiempo" at bounding box center [335, 147] width 26 height 15
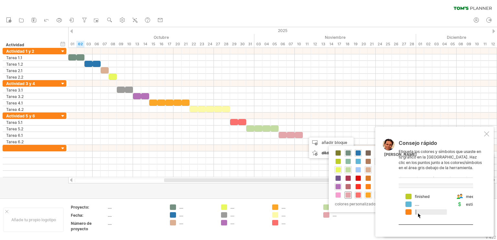
click at [346, 193] on span at bounding box center [347, 194] width 5 height 5
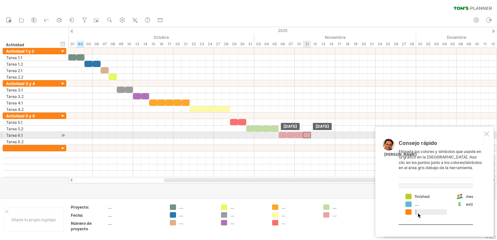
drag, startPoint x: 312, startPoint y: 135, endPoint x: 308, endPoint y: 136, distance: 3.9
click at [308, 136] on div at bounding box center [307, 135] width 8 height 6
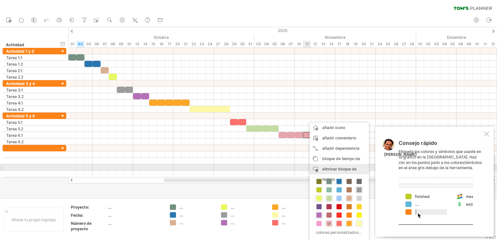
click at [336, 169] on font "eliminar bloque de tiempo" at bounding box center [339, 174] width 34 height 15
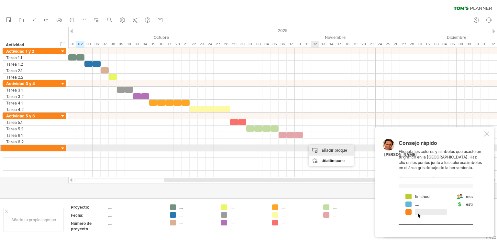
click at [327, 150] on font "añadir bloque de tiempo" at bounding box center [335, 155] width 26 height 15
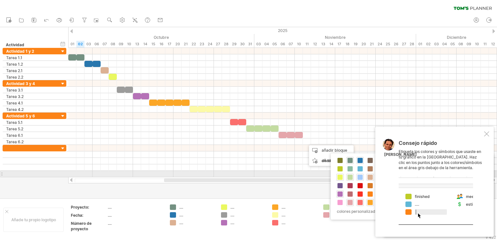
click at [360, 177] on span at bounding box center [359, 177] width 5 height 5
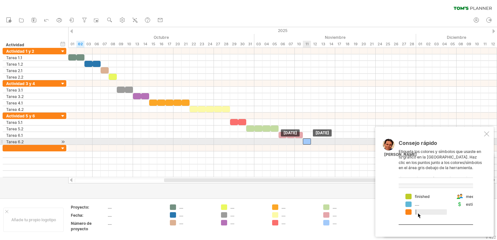
drag, startPoint x: 312, startPoint y: 142, endPoint x: 308, endPoint y: 142, distance: 3.6
click at [308, 142] on div at bounding box center [307, 141] width 8 height 6
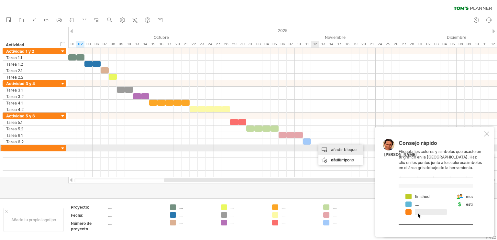
click at [335, 149] on font "añadir bloque de tiempo" at bounding box center [344, 154] width 26 height 15
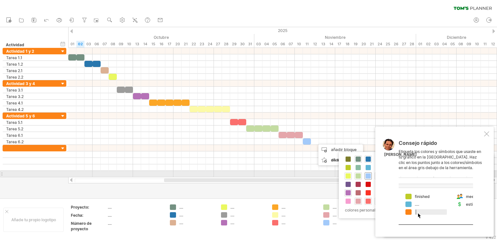
click at [370, 175] on span at bounding box center [368, 175] width 5 height 5
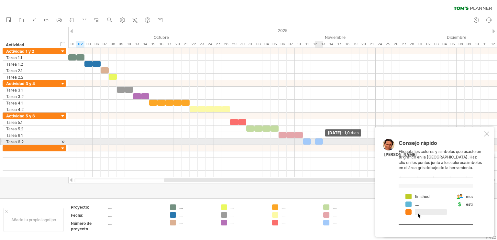
click at [322, 141] on span at bounding box center [323, 141] width 3 height 6
drag, startPoint x: 320, startPoint y: 140, endPoint x: 316, endPoint y: 140, distance: 3.6
click at [316, 140] on div at bounding box center [315, 141] width 8 height 6
click at [325, 140] on div at bounding box center [327, 141] width 8 height 6
drag, startPoint x: 315, startPoint y: 140, endPoint x: 321, endPoint y: 140, distance: 5.2
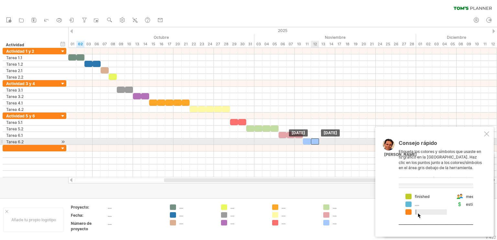
drag, startPoint x: 322, startPoint y: 141, endPoint x: 313, endPoint y: 141, distance: 9.4
click at [313, 141] on div at bounding box center [315, 141] width 8 height 6
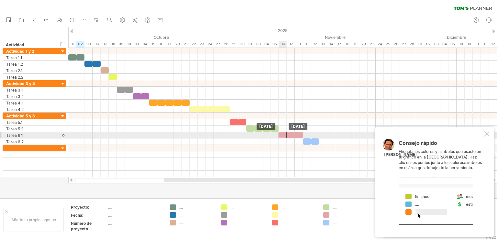
click at [280, 134] on div at bounding box center [283, 135] width 8 height 6
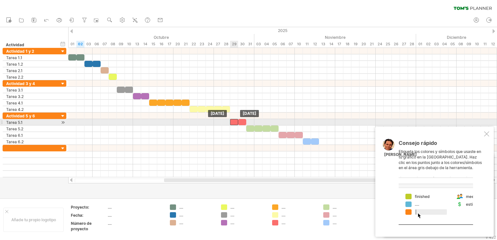
click at [233, 120] on div at bounding box center [234, 122] width 8 height 6
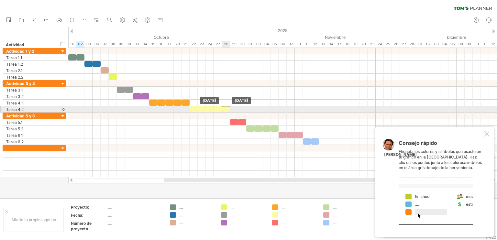
click at [226, 108] on div at bounding box center [226, 109] width 8 height 6
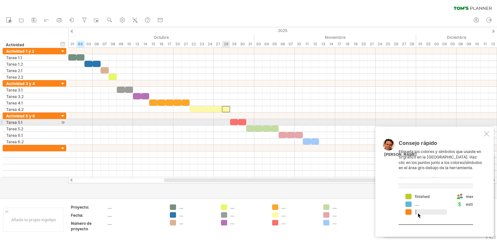
drag, startPoint x: 224, startPoint y: 123, endPoint x: 226, endPoint y: 126, distance: 3.5
click at [224, 124] on div at bounding box center [282, 122] width 429 height 6
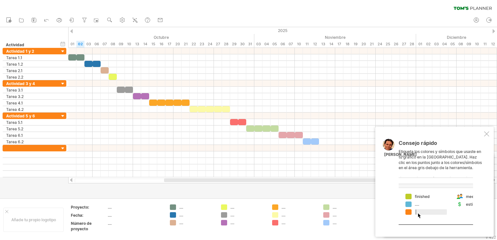
click at [109, 208] on font "...." at bounding box center [110, 207] width 4 height 5
click at [109, 207] on font "...." at bounding box center [110, 207] width 4 height 5
click at [108, 207] on font "...." at bounding box center [110, 207] width 4 height 5
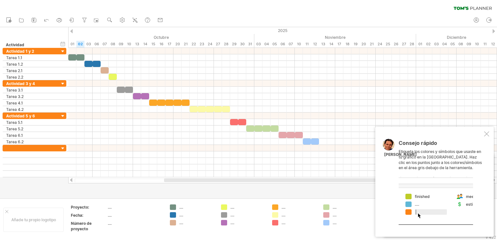
click at [108, 207] on font "...." at bounding box center [110, 207] width 4 height 5
click at [109, 207] on font "...." at bounding box center [110, 207] width 4 height 5
click at [129, 214] on font "agregar datos del proyecto" at bounding box center [141, 219] width 33 height 15
click at [77, 211] on div "...." at bounding box center [89, 212] width 36 height 5
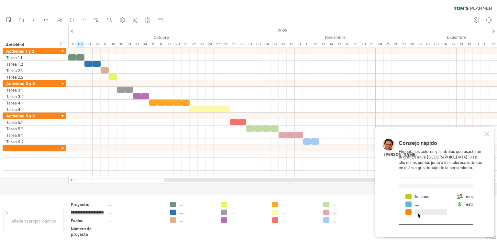
type input "**********"
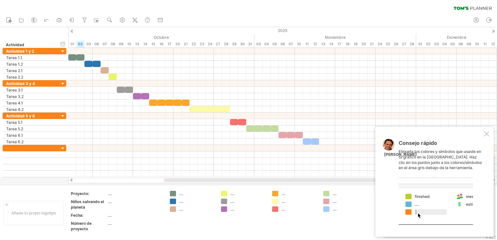
click at [139, 214] on tbody "Proyecto: .... Niños salvando el planeta .... Fecha: .... Número de proyecto ..…" at bounding box center [117, 212] width 92 height 43
click at [109, 216] on font "...." at bounding box center [110, 215] width 4 height 5
click at [109, 215] on font "...." at bounding box center [110, 215] width 4 height 5
click at [92, 216] on div "Fecha:" at bounding box center [89, 215] width 36 height 5
click at [92, 215] on input "******" at bounding box center [87, 215] width 33 height 5
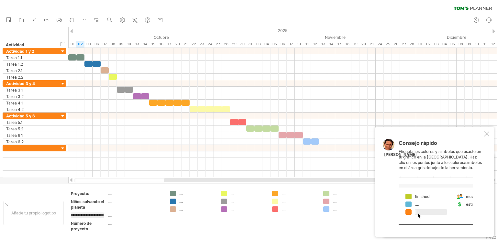
scroll to position [0, 9]
click at [82, 215] on input "**********" at bounding box center [87, 215] width 33 height 5
type input "**********"
click at [97, 224] on div "Número de proyecto" at bounding box center [89, 226] width 36 height 11
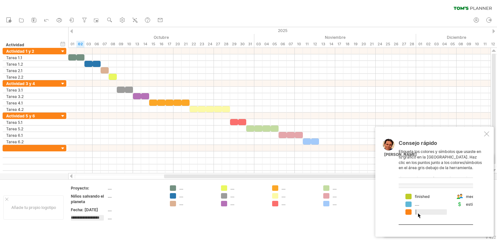
scroll to position [0, 5]
type input "**********"
click at [138, 199] on td "...." at bounding box center [135, 199] width 55 height 13
click at [180, 189] on font "...." at bounding box center [181, 188] width 4 height 5
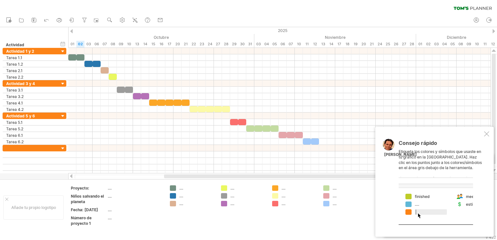
click at [180, 189] on font "...." at bounding box center [181, 188] width 4 height 5
click at [181, 189] on font "...." at bounding box center [181, 188] width 4 height 5
click at [264, 219] on td ".... .... ...." at bounding box center [243, 207] width 51 height 44
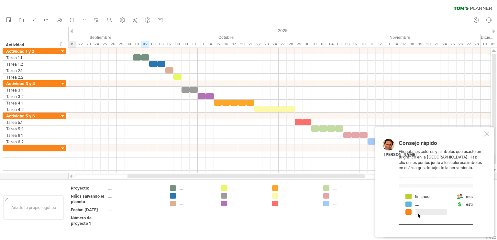
drag, startPoint x: 216, startPoint y: 176, endPoint x: 180, endPoint y: 180, distance: 36.8
click at [180, 180] on div "Intentando acceder a [DOMAIN_NAME] Conectado de nuevo... 0% borrar filtro" at bounding box center [248, 120] width 497 height 240
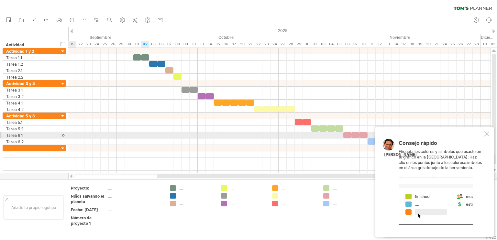
drag, startPoint x: 486, startPoint y: 133, endPoint x: 481, endPoint y: 139, distance: 8.0
click at [486, 133] on div at bounding box center [486, 133] width 5 height 5
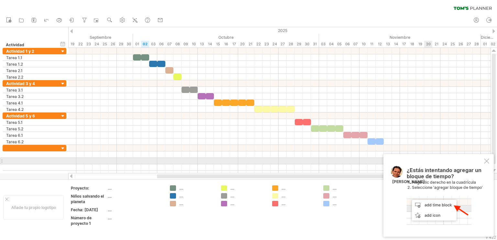
click at [485, 160] on div at bounding box center [486, 161] width 5 height 5
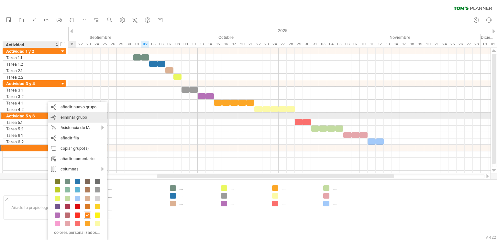
click at [78, 118] on font "eliminar grupo" at bounding box center [73, 117] width 27 height 5
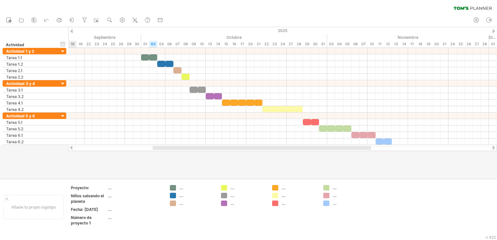
drag, startPoint x: 340, startPoint y: 148, endPoint x: 336, endPoint y: 150, distance: 4.4
click at [336, 150] on div at bounding box center [262, 148] width 218 height 4
click at [18, 210] on font "Añade tu propio logotipo" at bounding box center [33, 207] width 45 height 5
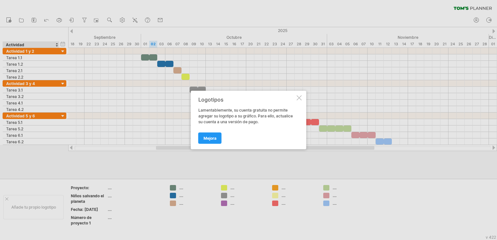
click at [299, 99] on div at bounding box center [299, 97] width 5 height 5
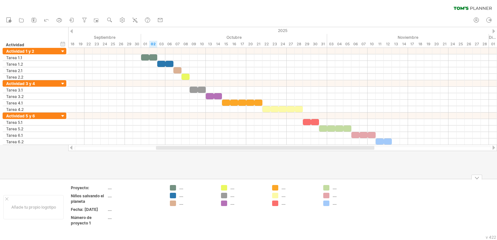
click at [180, 188] on font "...." at bounding box center [181, 187] width 4 height 5
click at [182, 189] on font "...." at bounding box center [181, 187] width 4 height 5
click at [181, 188] on font "...." at bounding box center [181, 187] width 4 height 5
click at [202, 227] on font "solo mostrar" at bounding box center [204, 231] width 15 height 15
type input "**********"
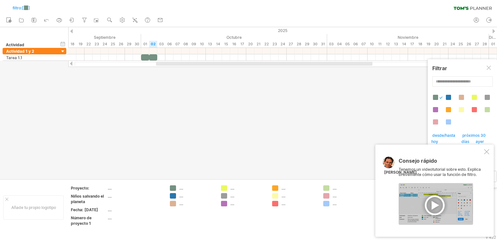
click at [486, 151] on div at bounding box center [486, 151] width 5 height 5
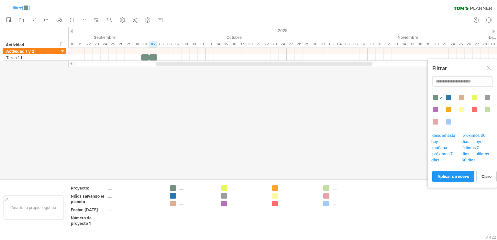
click at [487, 66] on div at bounding box center [488, 68] width 5 height 5
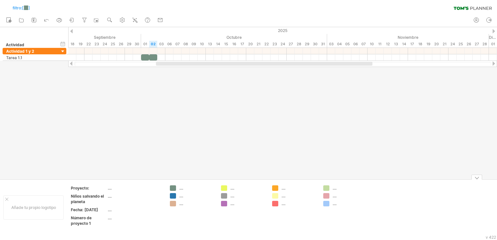
click at [181, 189] on font "...." at bounding box center [181, 188] width 4 height 5
click at [179, 189] on font "...." at bounding box center [181, 188] width 4 height 5
click at [180, 189] on font "...." at bounding box center [181, 188] width 4 height 5
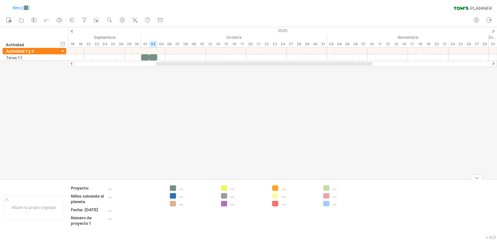
click at [180, 189] on font "...." at bounding box center [181, 188] width 4 height 5
click at [184, 188] on div "...." at bounding box center [196, 187] width 35 height 5
type input "*********"
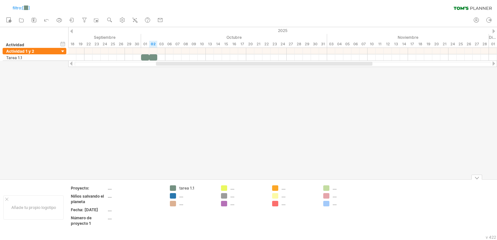
click at [183, 198] on font "...." at bounding box center [181, 195] width 4 height 5
click at [182, 197] on font "...." at bounding box center [181, 195] width 4 height 5
click at [181, 196] on font "...." at bounding box center [181, 195] width 4 height 5
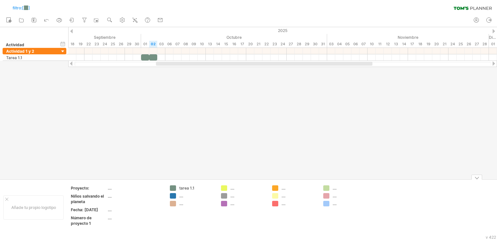
click at [181, 196] on font "...." at bounding box center [181, 195] width 4 height 5
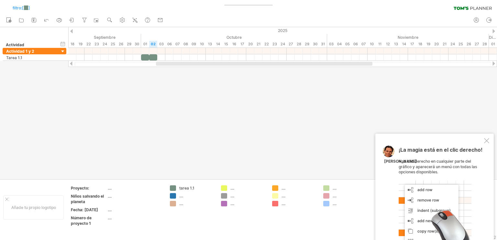
click at [179, 195] on div "...." at bounding box center [192, 195] width 45 height 5
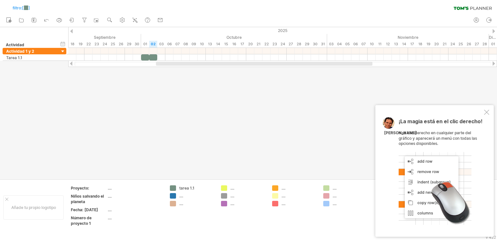
click at [179, 195] on div "...." at bounding box center [192, 195] width 45 height 5
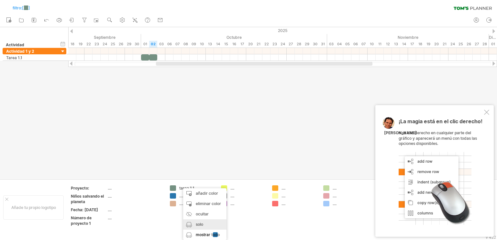
click at [201, 224] on font "solo mostrar" at bounding box center [203, 229] width 15 height 15
drag, startPoint x: 270, startPoint y: 231, endPoint x: 261, endPoint y: 227, distance: 9.3
click at [270, 229] on td ".... .... ...." at bounding box center [294, 207] width 51 height 44
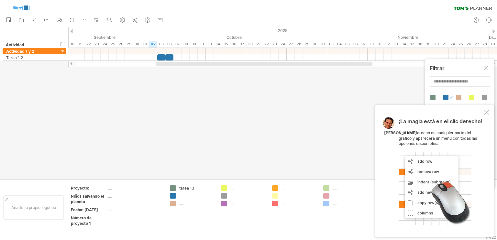
click at [179, 196] on div "...." at bounding box center [192, 195] width 45 height 5
click at [181, 197] on font "...." at bounding box center [181, 195] width 4 height 5
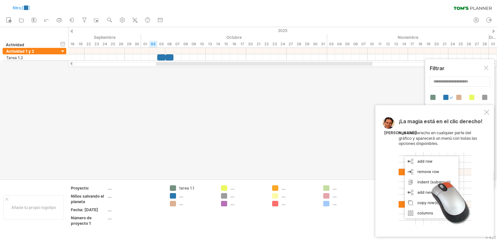
click at [181, 196] on font "...." at bounding box center [181, 195] width 4 height 5
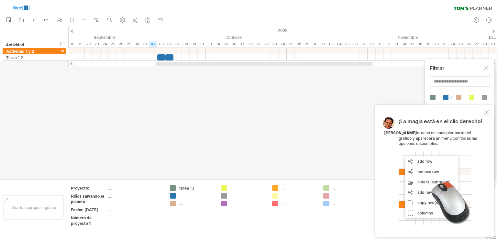
click at [181, 196] on font "...." at bounding box center [181, 195] width 4 height 5
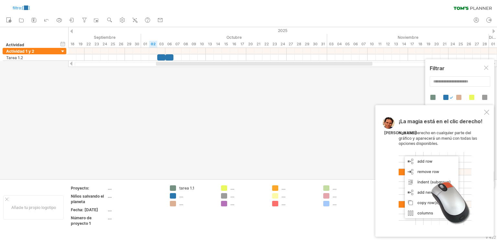
click at [181, 196] on font "...." at bounding box center [181, 195] width 4 height 5
click at [487, 112] on div at bounding box center [486, 112] width 5 height 5
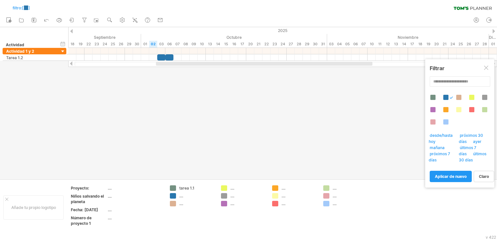
click at [488, 67] on div at bounding box center [486, 68] width 5 height 5
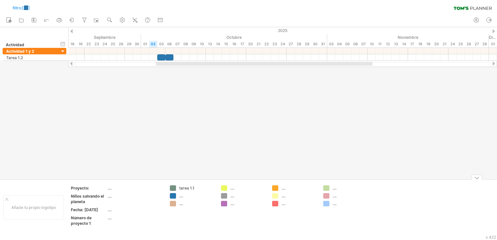
click at [181, 197] on font "...." at bounding box center [181, 195] width 4 height 5
click at [181, 196] on font "...." at bounding box center [181, 195] width 4 height 5
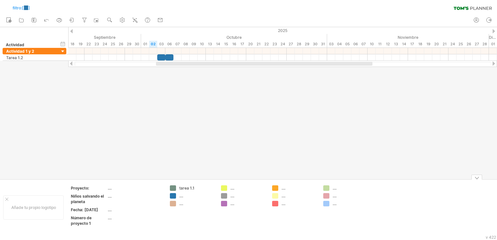
click at [190, 187] on font "tarea 1.1" at bounding box center [186, 188] width 15 height 5
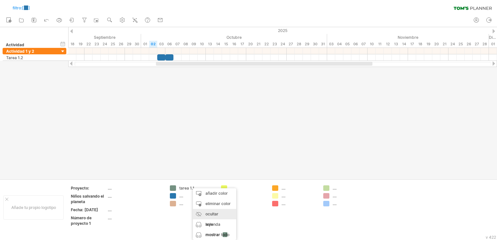
click at [204, 213] on div "ocultar leyenda" at bounding box center [214, 219] width 43 height 21
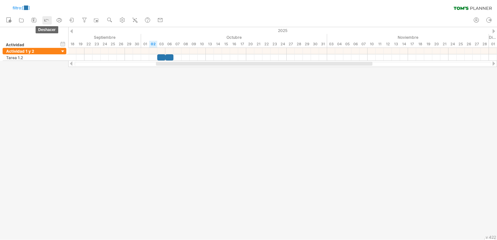
click at [47, 18] on icon at bounding box center [46, 19] width 6 height 6
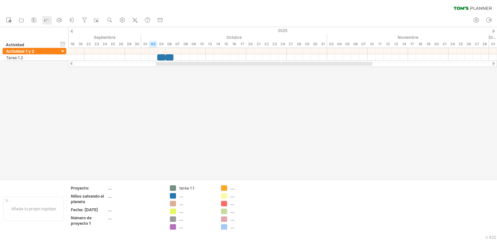
click at [47, 18] on icon at bounding box center [46, 19] width 6 height 6
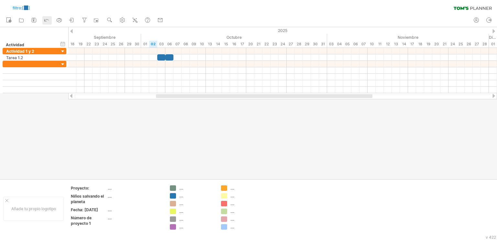
click at [47, 18] on icon at bounding box center [46, 19] width 6 height 6
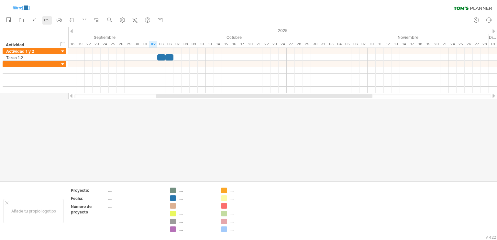
click at [47, 18] on icon at bounding box center [46, 19] width 6 height 6
click at [47, 19] on icon at bounding box center [47, 20] width 4 height 2
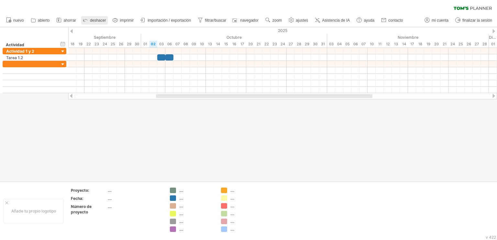
click at [97, 20] on font "deshacer" at bounding box center [98, 20] width 16 height 5
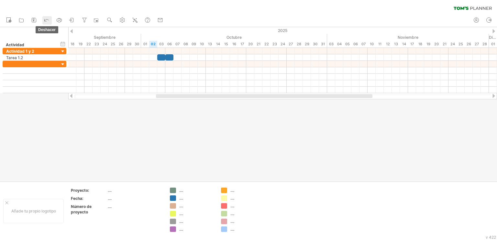
click at [48, 18] on icon at bounding box center [46, 19] width 6 height 6
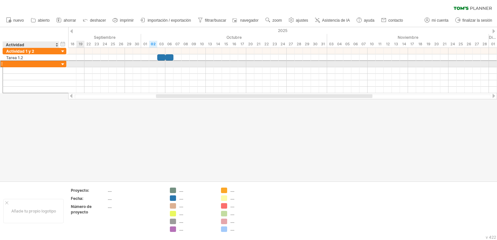
click at [40, 63] on div at bounding box center [31, 64] width 50 height 6
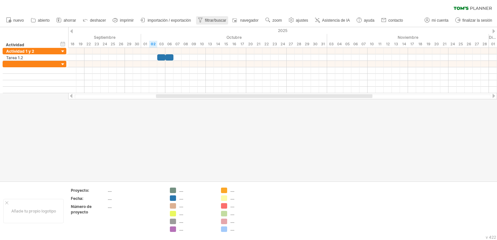
click at [212, 19] on font "filtrar/buscar" at bounding box center [215, 20] width 21 height 5
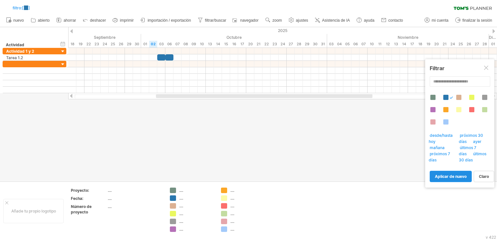
click at [455, 177] on font "aplicar de nuevo" at bounding box center [451, 176] width 32 height 5
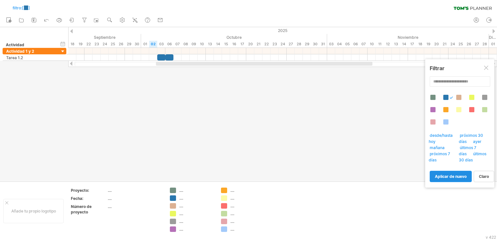
click at [453, 178] on font "aplicar de nuevo" at bounding box center [451, 176] width 32 height 5
click at [486, 64] on div "Filtrar" at bounding box center [460, 68] width 60 height 12
click at [486, 69] on div at bounding box center [486, 68] width 5 height 5
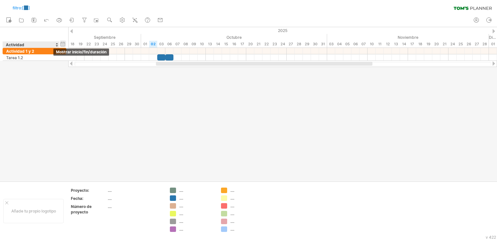
click at [64, 42] on div "ocultar inicio/fin/duración mostrar inicio/fin/duración" at bounding box center [63, 43] width 6 height 7
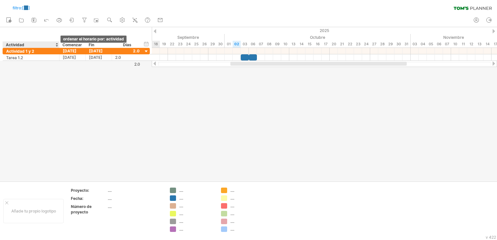
click at [56, 45] on div at bounding box center [56, 44] width 3 height 6
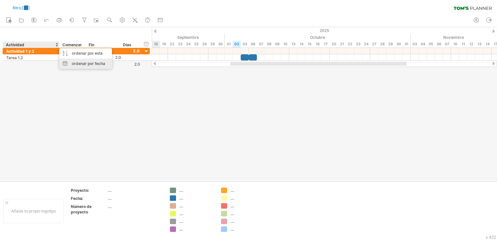
click at [83, 64] on font "ordenar por fecha" at bounding box center [88, 63] width 33 height 5
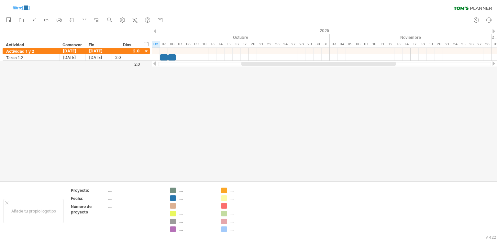
click at [154, 63] on div at bounding box center [154, 63] width 5 height 4
click at [143, 64] on div at bounding box center [248, 104] width 497 height 154
click at [118, 66] on div "2.0" at bounding box center [126, 64] width 28 height 5
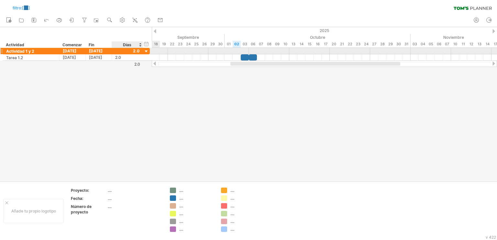
click at [145, 50] on div at bounding box center [146, 52] width 6 height 6
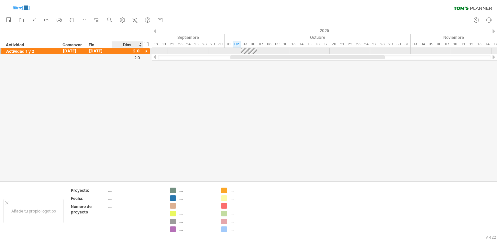
click at [145, 50] on div at bounding box center [146, 52] width 6 height 6
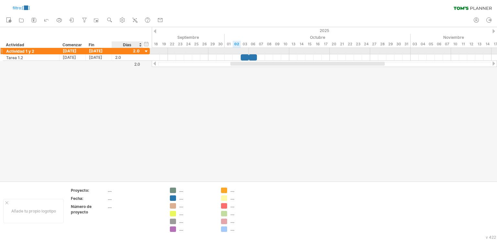
click at [145, 50] on div at bounding box center [146, 52] width 6 height 6
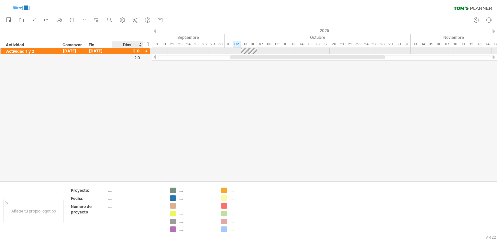
click at [145, 50] on div at bounding box center [146, 52] width 6 height 6
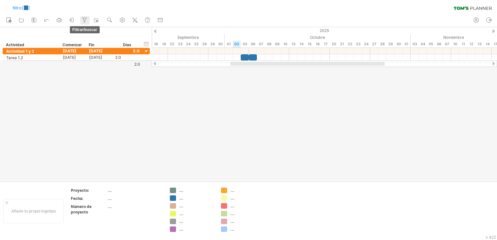
click at [84, 18] on icon at bounding box center [84, 20] width 6 height 6
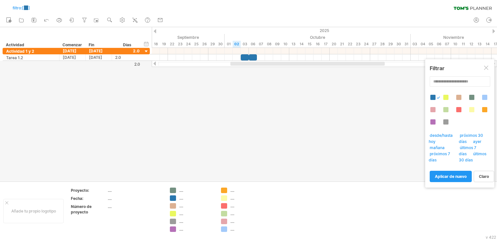
click at [435, 111] on div at bounding box center [432, 109] width 5 height 5
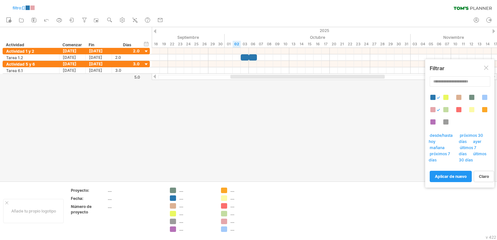
click at [433, 122] on div at bounding box center [432, 121] width 5 height 5
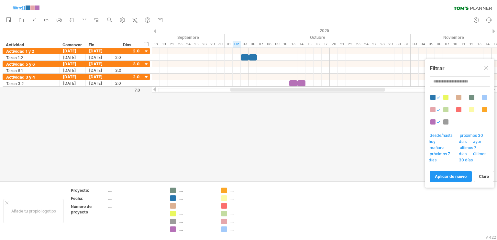
click at [446, 97] on div at bounding box center [445, 97] width 5 height 5
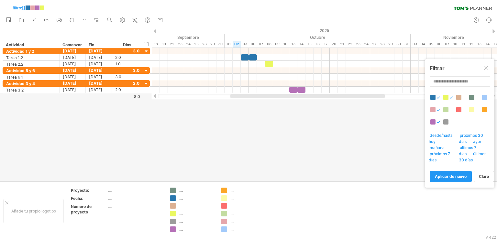
drag, startPoint x: 444, startPoint y: 109, endPoint x: 450, endPoint y: 126, distance: 18.6
click at [444, 110] on div at bounding box center [445, 109] width 5 height 5
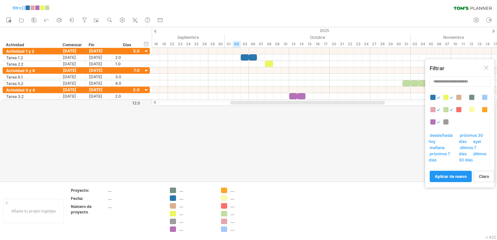
click at [443, 121] on div at bounding box center [462, 113] width 65 height 37
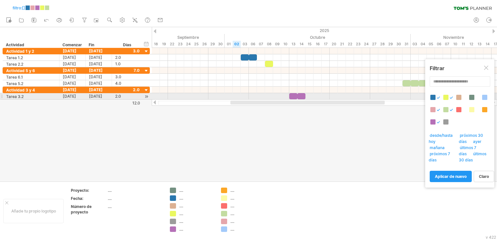
drag, startPoint x: 459, startPoint y: 97, endPoint x: 457, endPoint y: 104, distance: 7.6
click at [459, 97] on div at bounding box center [458, 97] width 5 height 5
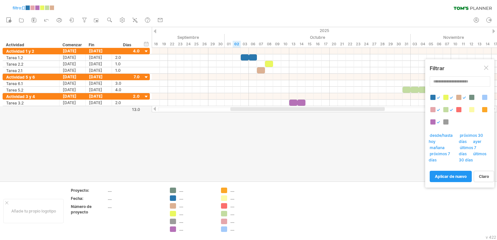
click at [460, 108] on div at bounding box center [458, 109] width 5 height 5
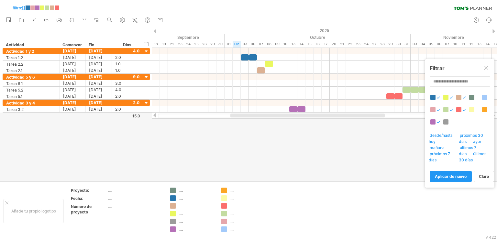
click at [447, 118] on div at bounding box center [462, 113] width 65 height 37
click at [443, 122] on div at bounding box center [445, 121] width 5 height 5
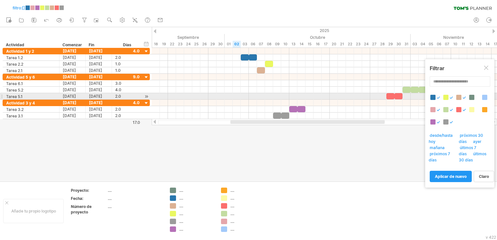
click at [470, 96] on div at bounding box center [471, 97] width 5 height 5
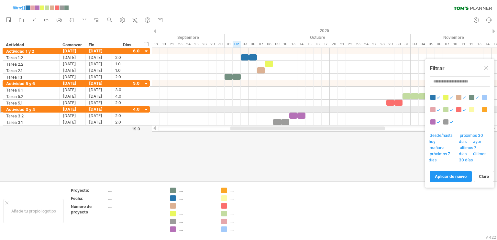
click at [470, 110] on div at bounding box center [471, 109] width 5 height 5
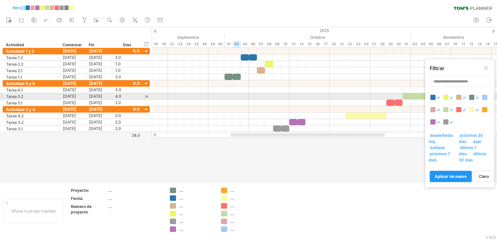
drag, startPoint x: 486, startPoint y: 97, endPoint x: 484, endPoint y: 106, distance: 9.1
click at [486, 97] on div at bounding box center [484, 97] width 5 height 5
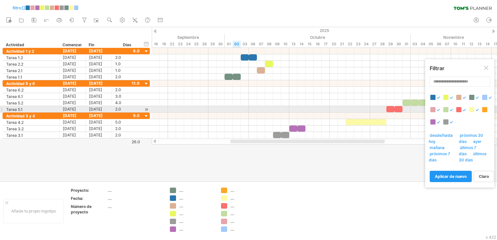
click at [484, 109] on div at bounding box center [484, 109] width 5 height 5
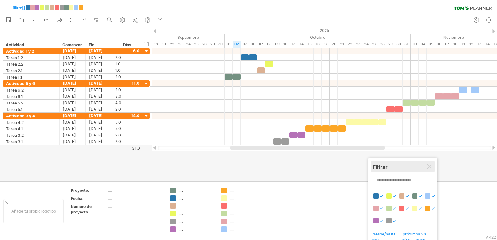
drag, startPoint x: 467, startPoint y: 67, endPoint x: 409, endPoint y: 161, distance: 110.7
click at [409, 164] on div "Filtrar" at bounding box center [403, 167] width 60 height 6
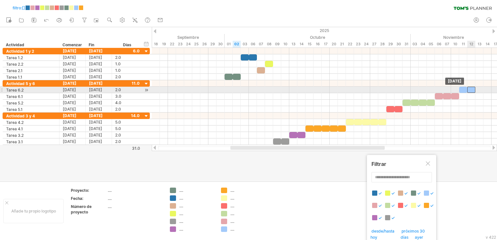
drag, startPoint x: 473, startPoint y: 88, endPoint x: 469, endPoint y: 90, distance: 4.2
click at [469, 90] on div at bounding box center [471, 90] width 8 height 6
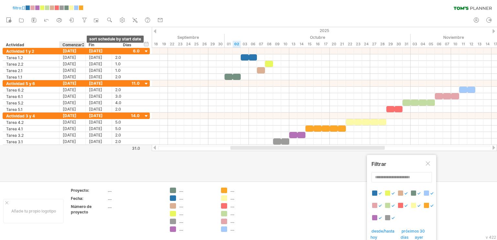
click at [82, 46] on div at bounding box center [83, 44] width 3 height 6
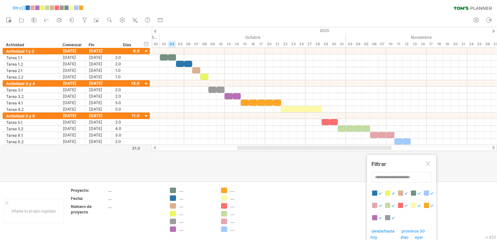
click at [429, 163] on div at bounding box center [428, 163] width 5 height 5
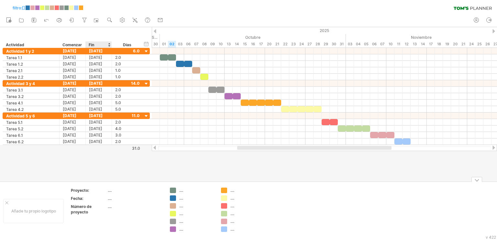
click at [108, 191] on font "...." at bounding box center [110, 190] width 4 height 5
click at [109, 189] on font "...." at bounding box center [110, 190] width 4 height 5
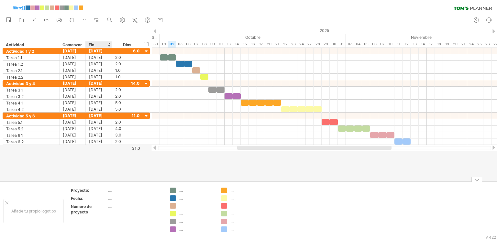
click at [109, 191] on font "...." at bounding box center [110, 190] width 4 height 5
click at [84, 190] on font "Proyecto:" at bounding box center [80, 190] width 18 height 5
click at [88, 188] on font "Proyecto:" at bounding box center [80, 190] width 18 height 5
click at [136, 200] on font "agregar datos del proyecto" at bounding box center [141, 204] width 33 height 15
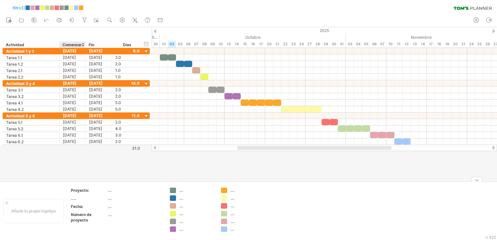
click at [83, 196] on div "...." at bounding box center [89, 198] width 36 height 5
type input "**********"
click at [84, 207] on tbody "Proyecto: .... Niños salvando el planeta .... Fecha: .... Número de proyecto ..…" at bounding box center [117, 209] width 92 height 43
click at [85, 211] on div "Fecha:" at bounding box center [89, 211] width 36 height 5
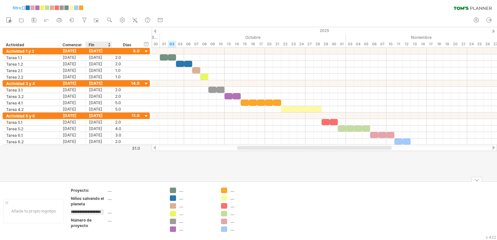
type input "**********"
click at [94, 222] on div "Número de proyecto" at bounding box center [89, 220] width 36 height 11
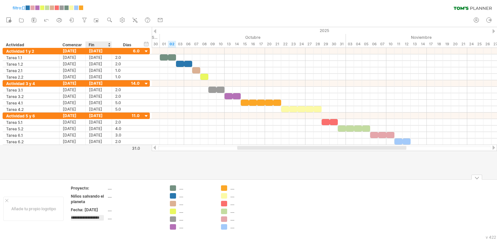
scroll to position [0, 5]
type input "**********"
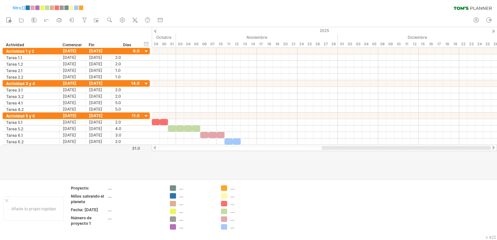
drag, startPoint x: 326, startPoint y: 149, endPoint x: 424, endPoint y: 148, distance: 98.7
click at [424, 148] on div at bounding box center [406, 148] width 169 height 4
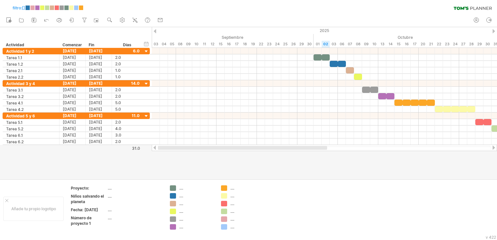
drag, startPoint x: 422, startPoint y: 149, endPoint x: 292, endPoint y: 164, distance: 130.6
click at [292, 164] on div "Intentando acceder a [DOMAIN_NAME] Conectado de nuevo... 0% filtro: [ ] borrar …" at bounding box center [248, 120] width 497 height 240
click at [71, 19] on icon at bounding box center [72, 20] width 6 height 6
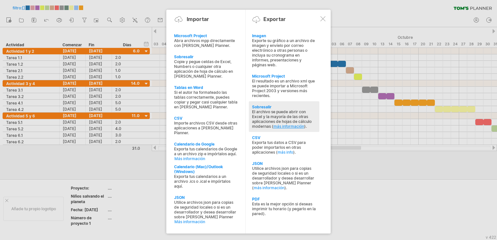
click at [294, 127] on font "más información" at bounding box center [288, 126] width 31 height 5
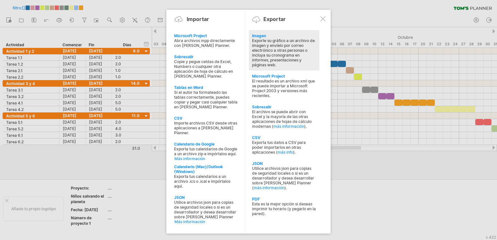
click at [279, 55] on font "Exporte su gráfico a un archivo de imagen y envíelo por correo electrónico a ot…" at bounding box center [283, 52] width 63 height 29
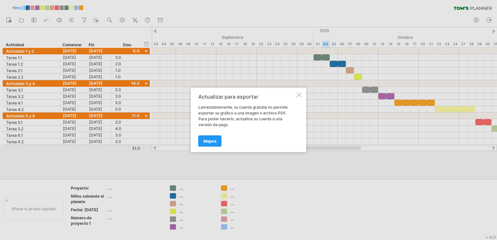
click at [301, 95] on div at bounding box center [299, 95] width 5 height 5
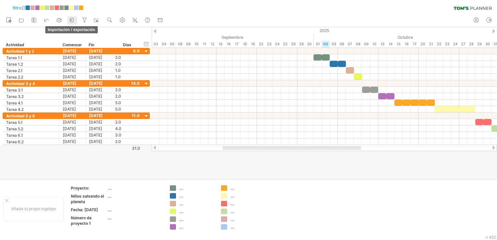
click at [71, 20] on icon at bounding box center [72, 20] width 6 height 6
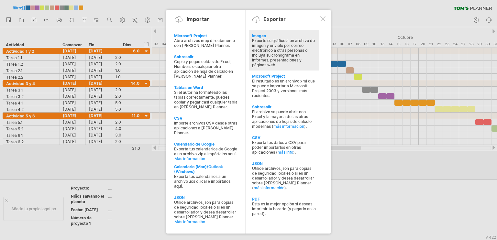
click at [279, 53] on font "Exporte su gráfico a un archivo de imagen y envíelo por correo electrónico a ot…" at bounding box center [283, 52] width 63 height 29
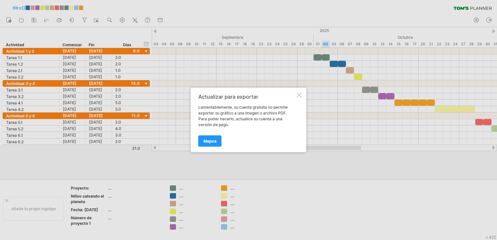
click at [300, 95] on div at bounding box center [299, 95] width 5 height 5
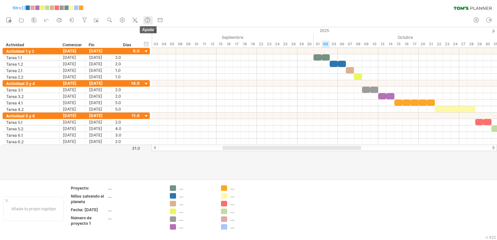
click at [147, 20] on use at bounding box center [147, 20] width 6 height 6
click at [71, 20] on icon at bounding box center [70, 20] width 2 height 2
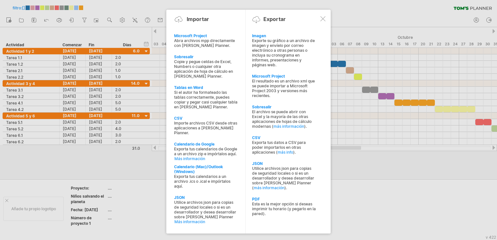
click at [323, 18] on div at bounding box center [322, 18] width 5 height 5
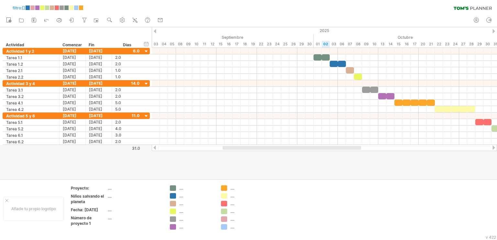
drag, startPoint x: 480, startPoint y: 0, endPoint x: 331, endPoint y: 14, distance: 150.1
click at [331, 14] on div "nuevo" at bounding box center [248, 21] width 497 height 14
click at [71, 19] on icon at bounding box center [72, 20] width 6 height 6
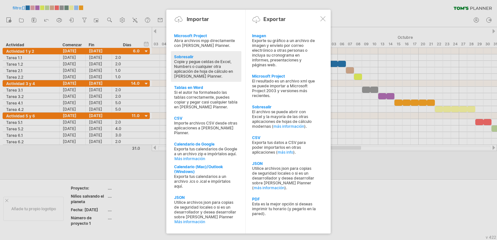
click at [206, 69] on font "Copie y pegue celdas de Excel, Numbers o cualquier otra aplicación de hoja de c…" at bounding box center [203, 68] width 59 height 19
type textarea "**********"
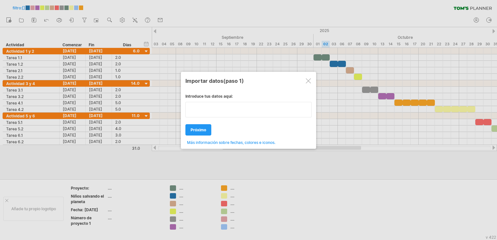
click at [202, 115] on textarea at bounding box center [248, 110] width 126 height 16
type textarea "*"
type textarea "**********"
click at [191, 130] on font "próximo" at bounding box center [199, 129] width 16 height 5
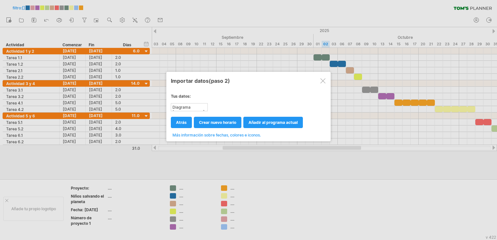
click at [198, 106] on div "Diagrama [PERSON_NAME] 1" at bounding box center [189, 107] width 36 height 7
click at [197, 107] on div "Diagrama [PERSON_NAME] 1" at bounding box center [189, 107] width 36 height 7
click at [324, 82] on div at bounding box center [322, 80] width 5 height 5
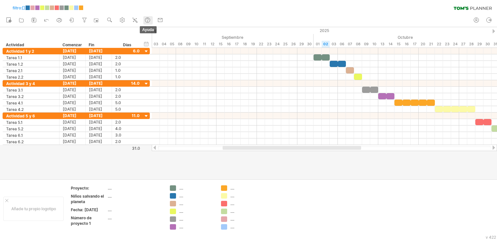
click at [147, 20] on use at bounding box center [147, 20] width 6 height 6
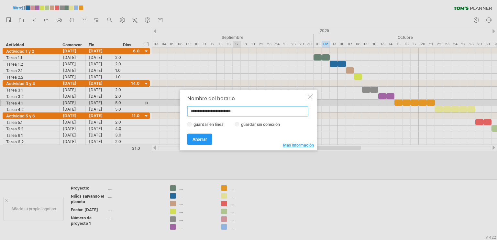
type input "**********"
click at [249, 125] on font "guardar sin conexión" at bounding box center [260, 124] width 39 height 5
click at [208, 123] on font "guardar en línea" at bounding box center [208, 124] width 30 height 5
click at [198, 140] on font "Ahorrar" at bounding box center [199, 139] width 15 height 5
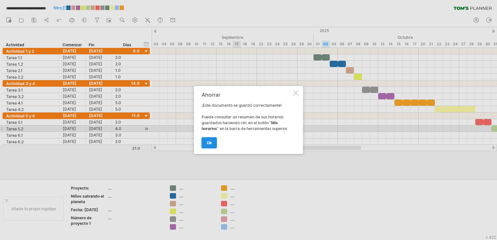
click at [210, 143] on font "OK" at bounding box center [209, 142] width 5 height 5
